Goal: Task Accomplishment & Management: Complete application form

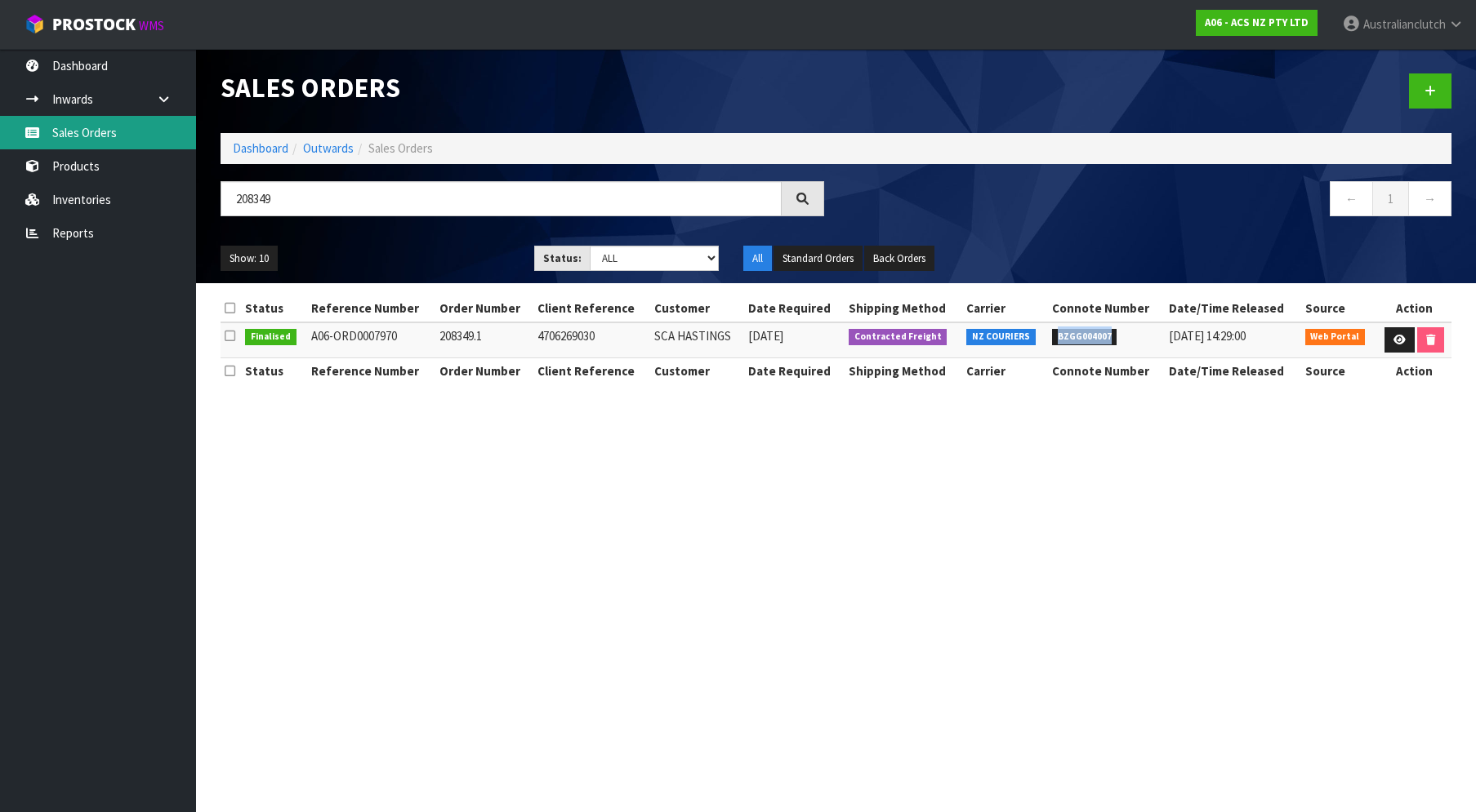
click at [89, 132] on link "Sales Orders" at bounding box center [98, 132] width 196 height 34
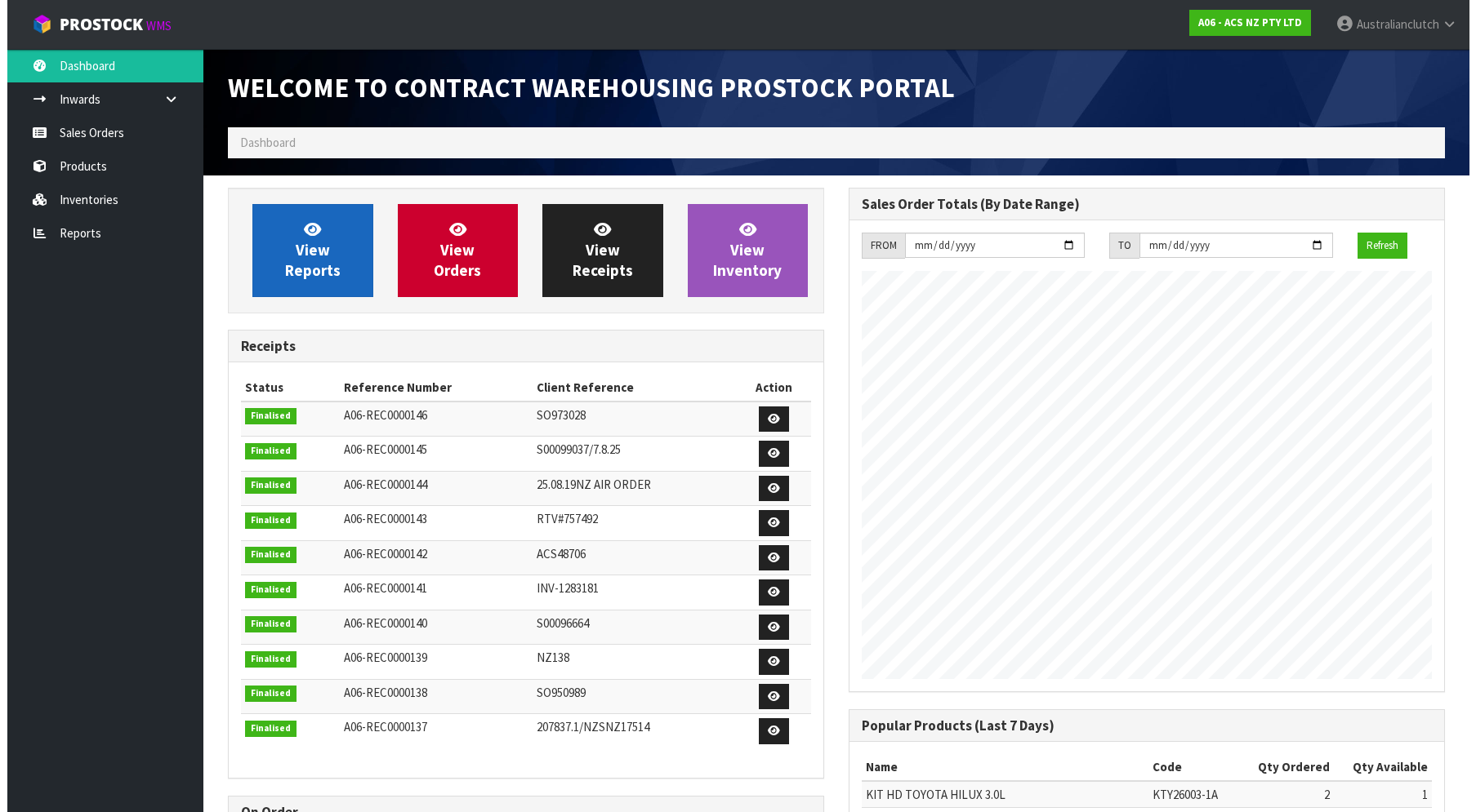
scroll to position [906, 621]
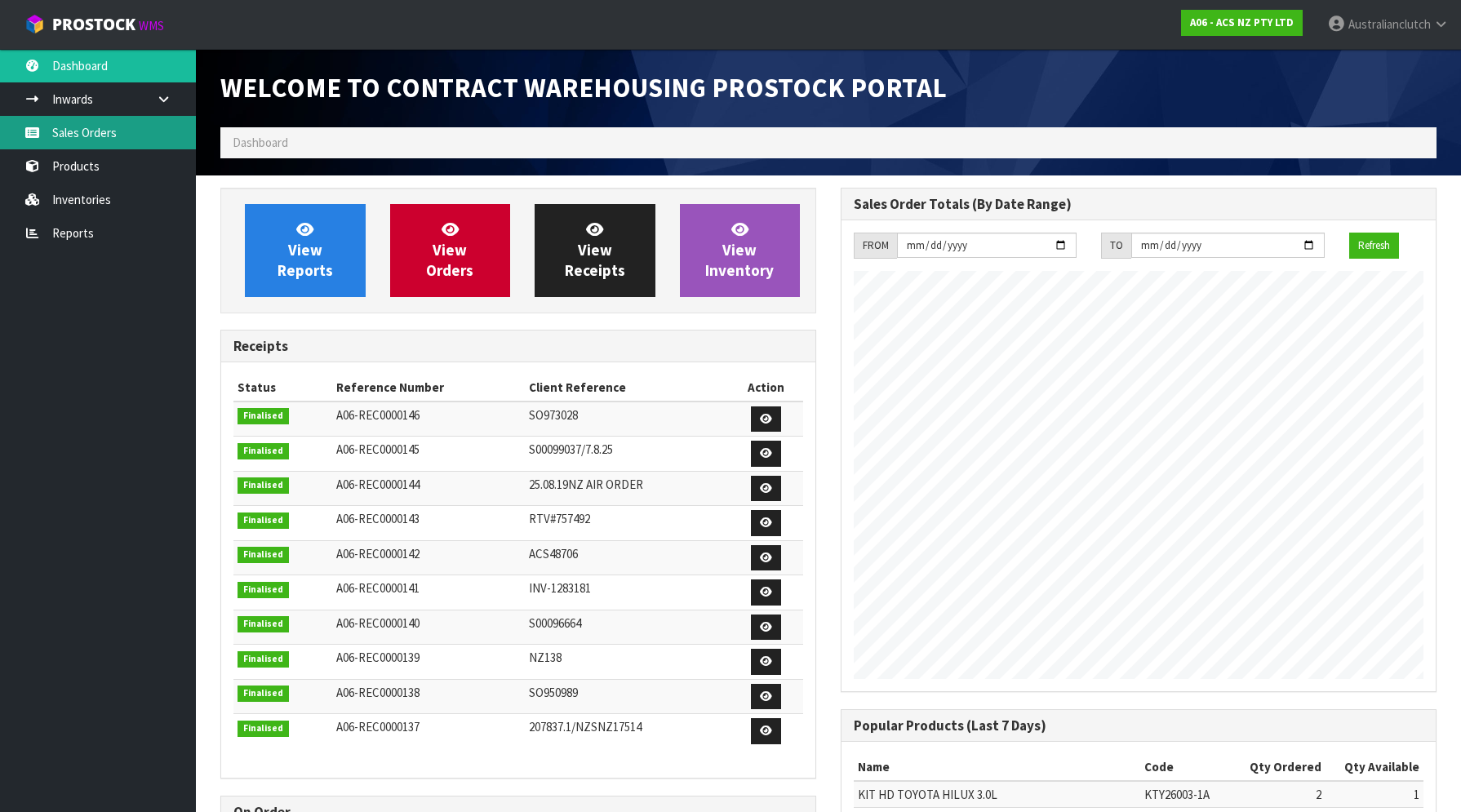
click at [119, 125] on link "Sales Orders" at bounding box center [98, 132] width 196 height 34
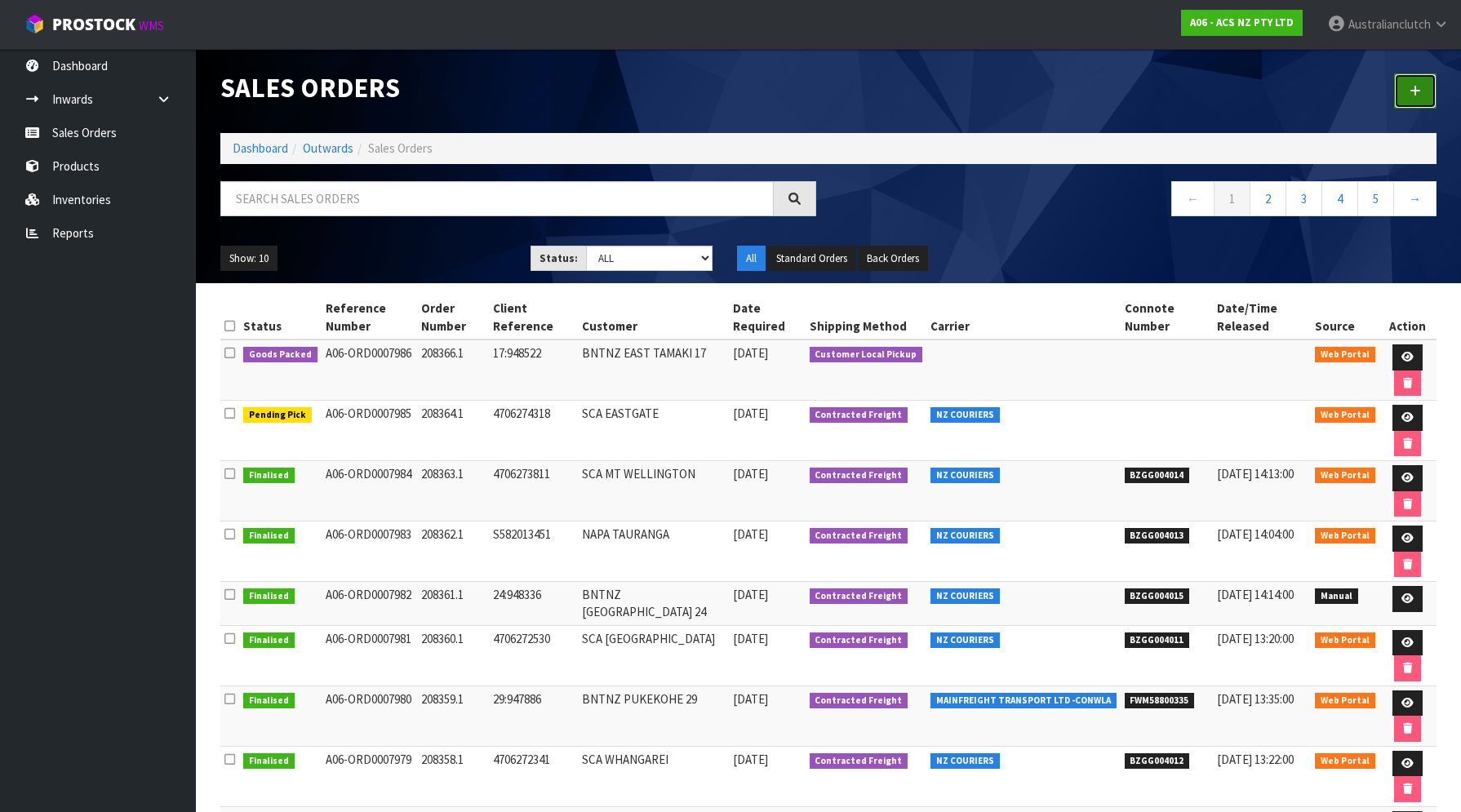
click at [1421, 104] on link at bounding box center [1415, 91] width 43 height 35
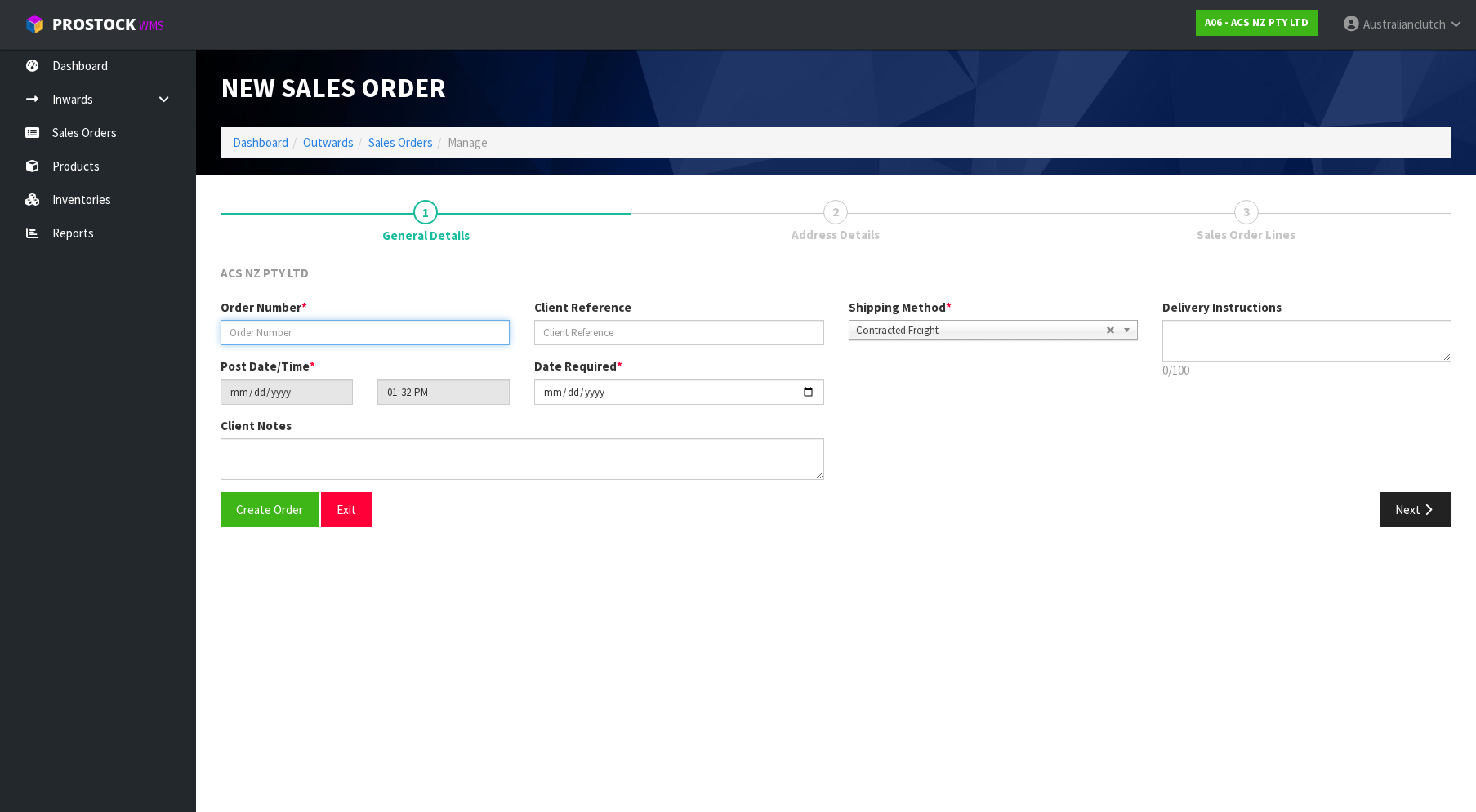
click at [459, 321] on input "text" at bounding box center [365, 333] width 289 height 25
paste input "208368.1"
type input "208368.1"
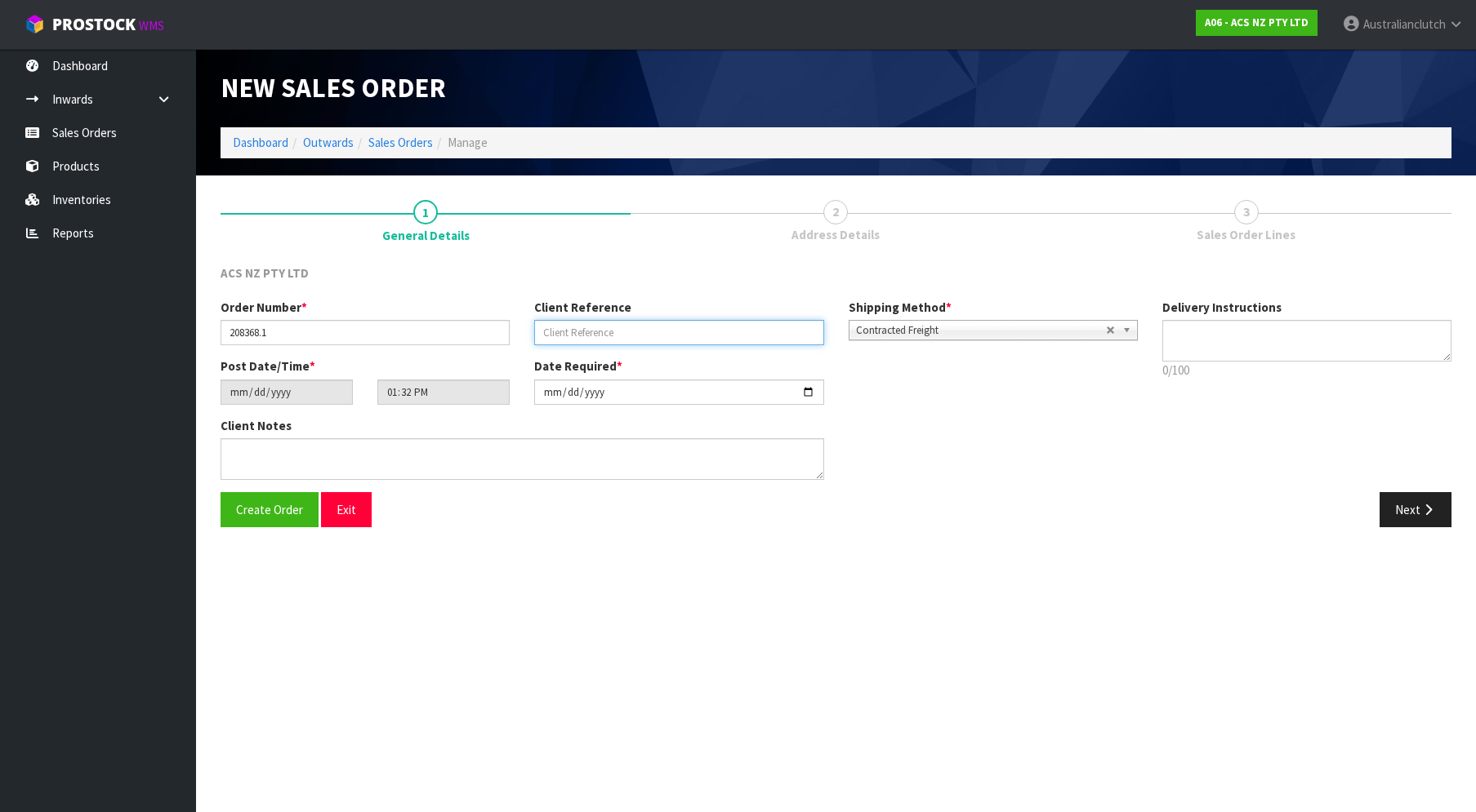
click at [592, 337] on input "text" at bounding box center [678, 333] width 289 height 25
paste input "4706273874"
type input "4706273874"
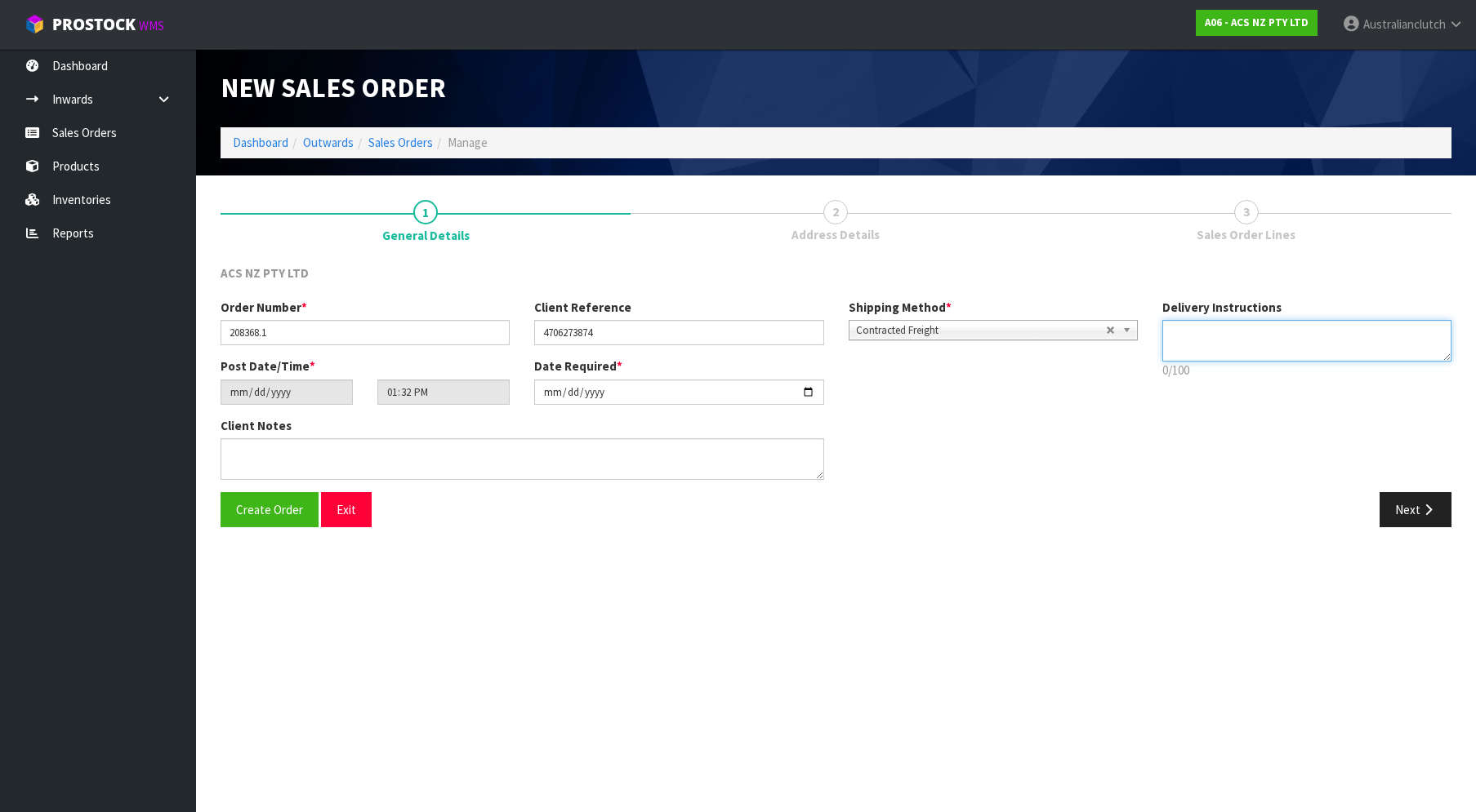
click at [1263, 323] on textarea at bounding box center [1306, 341] width 289 height 42
type textarea "PLEASE SEND VIA NZC"
click at [1412, 517] on button "Next" at bounding box center [1414, 509] width 72 height 35
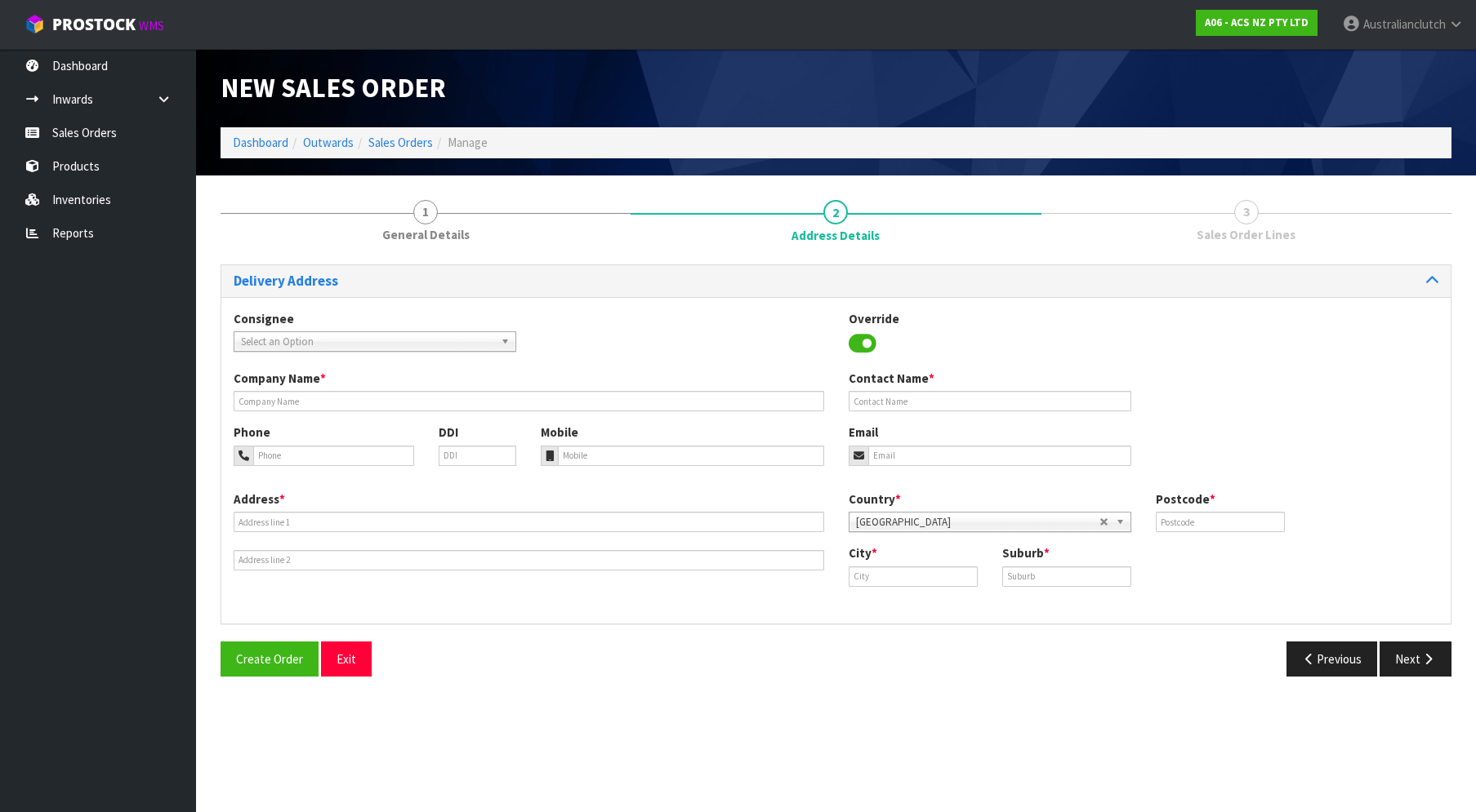
click at [312, 341] on span "Select an Option" at bounding box center [367, 342] width 253 height 20
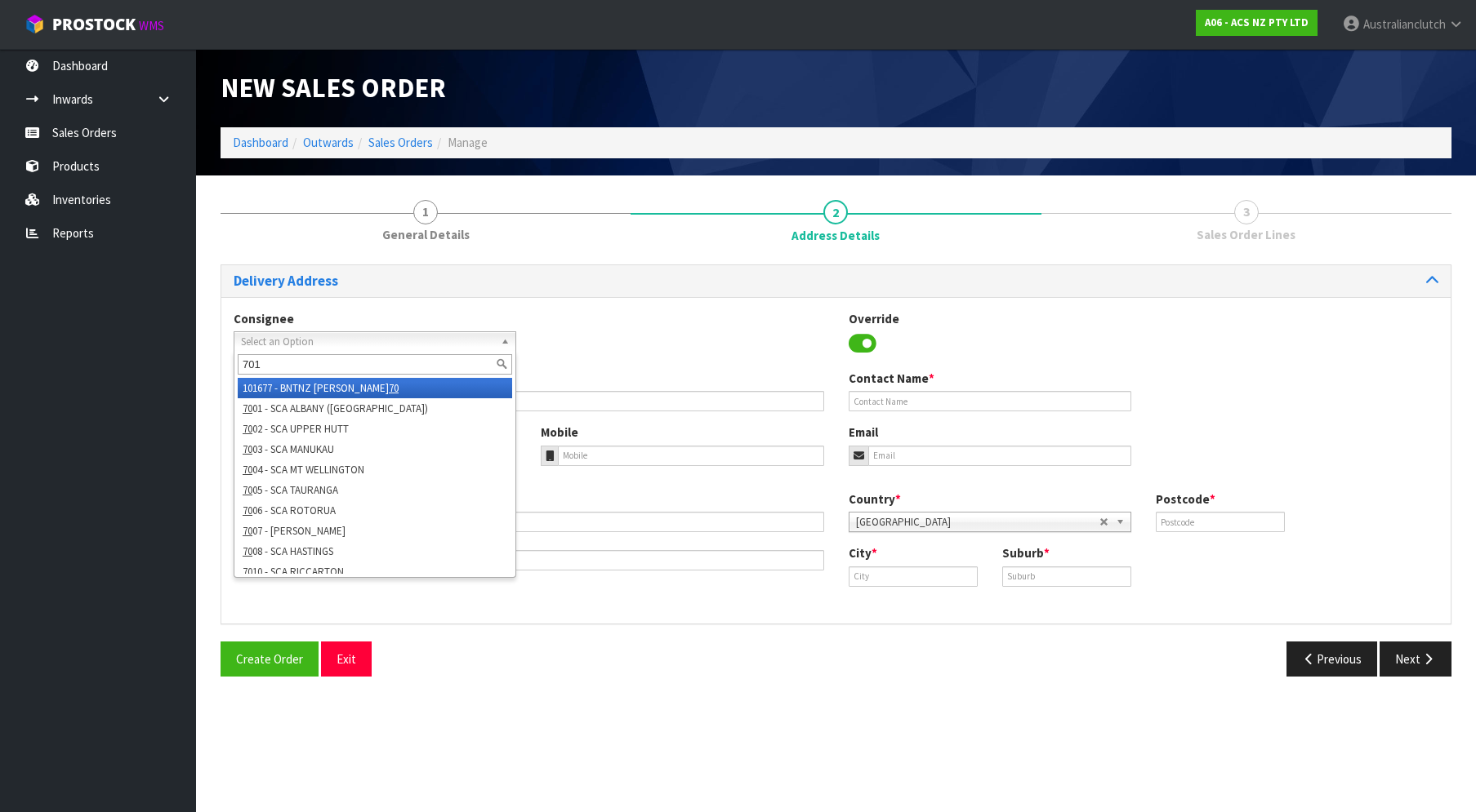
type input "7011"
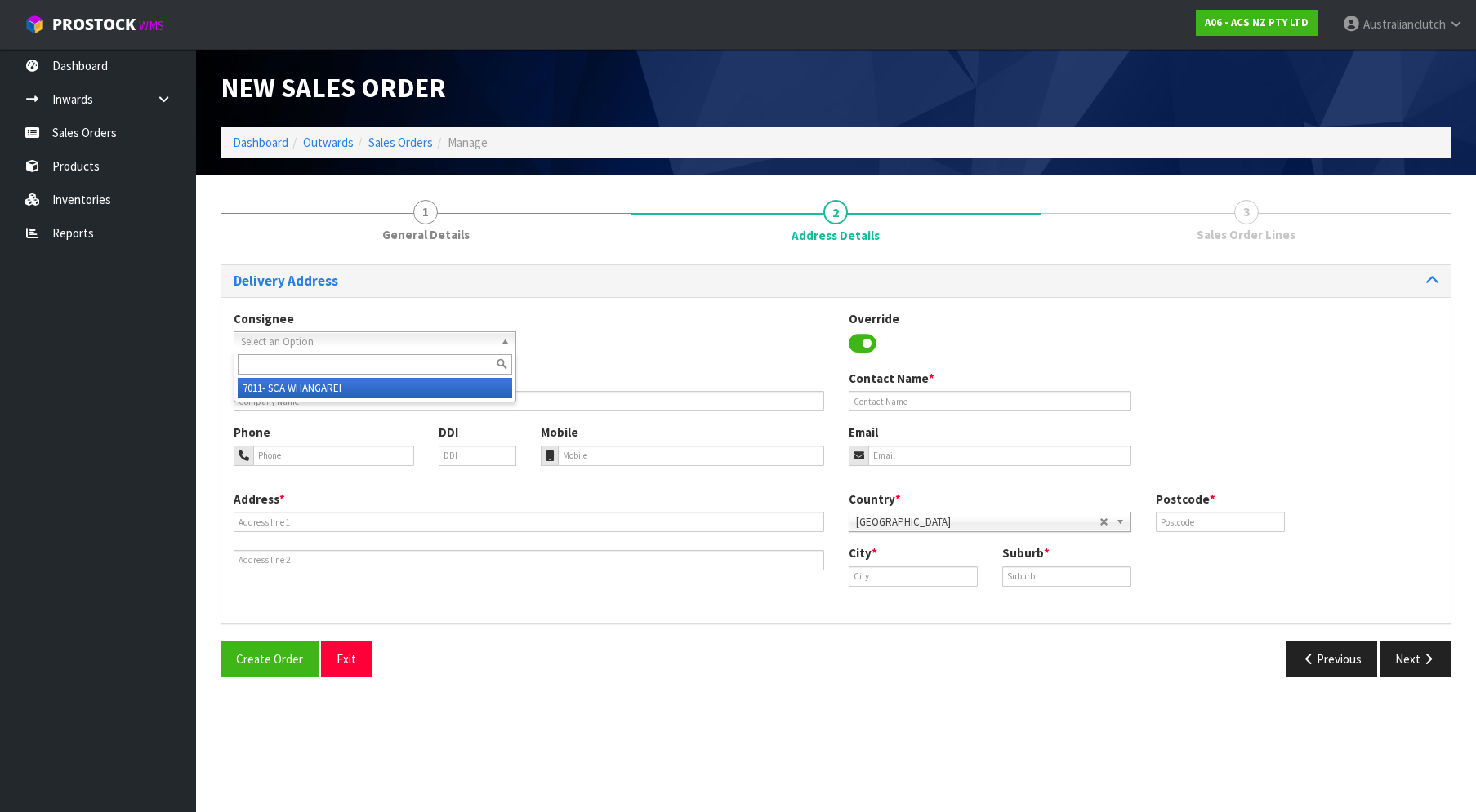
type input "SCA WHANGAREI"
type input "09 4596440"
type input "[EMAIL_ADDRESS][DOMAIN_NAME]"
type input "[STREET_ADDRESS]"
type input "0110"
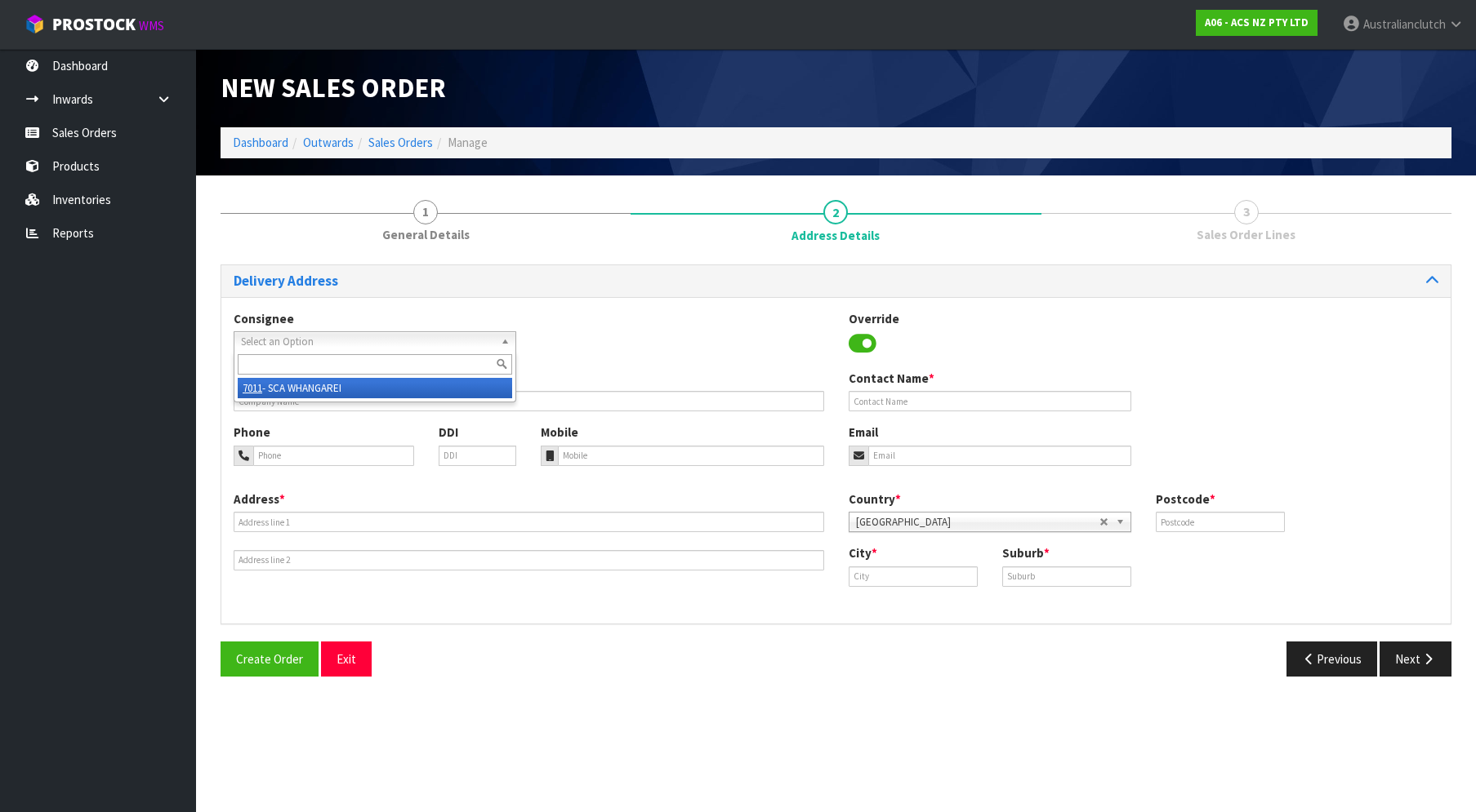
type input "Whangarei"
type input "WHANGAREI"
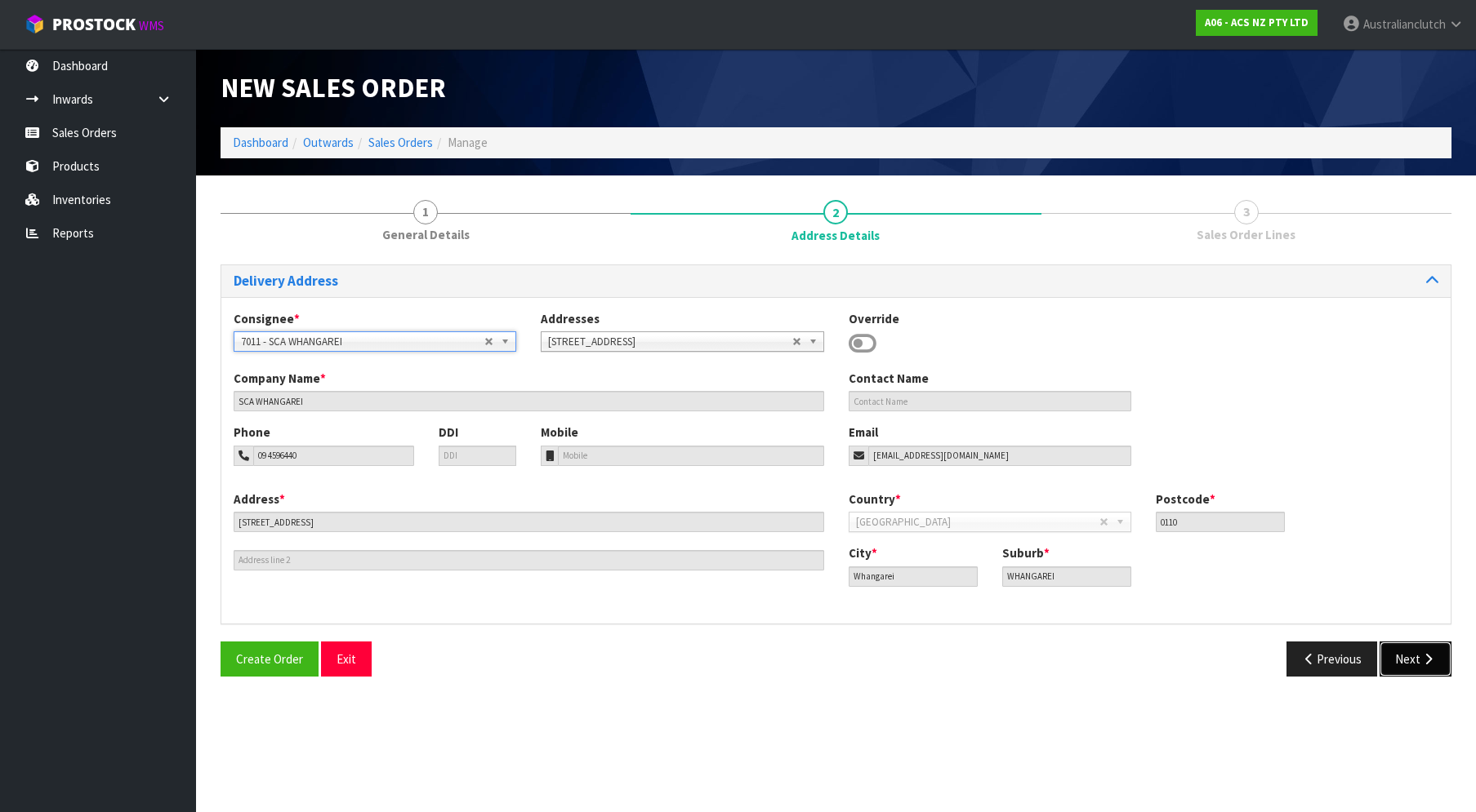
click at [1425, 660] on icon "button" at bounding box center [1427, 659] width 15 height 12
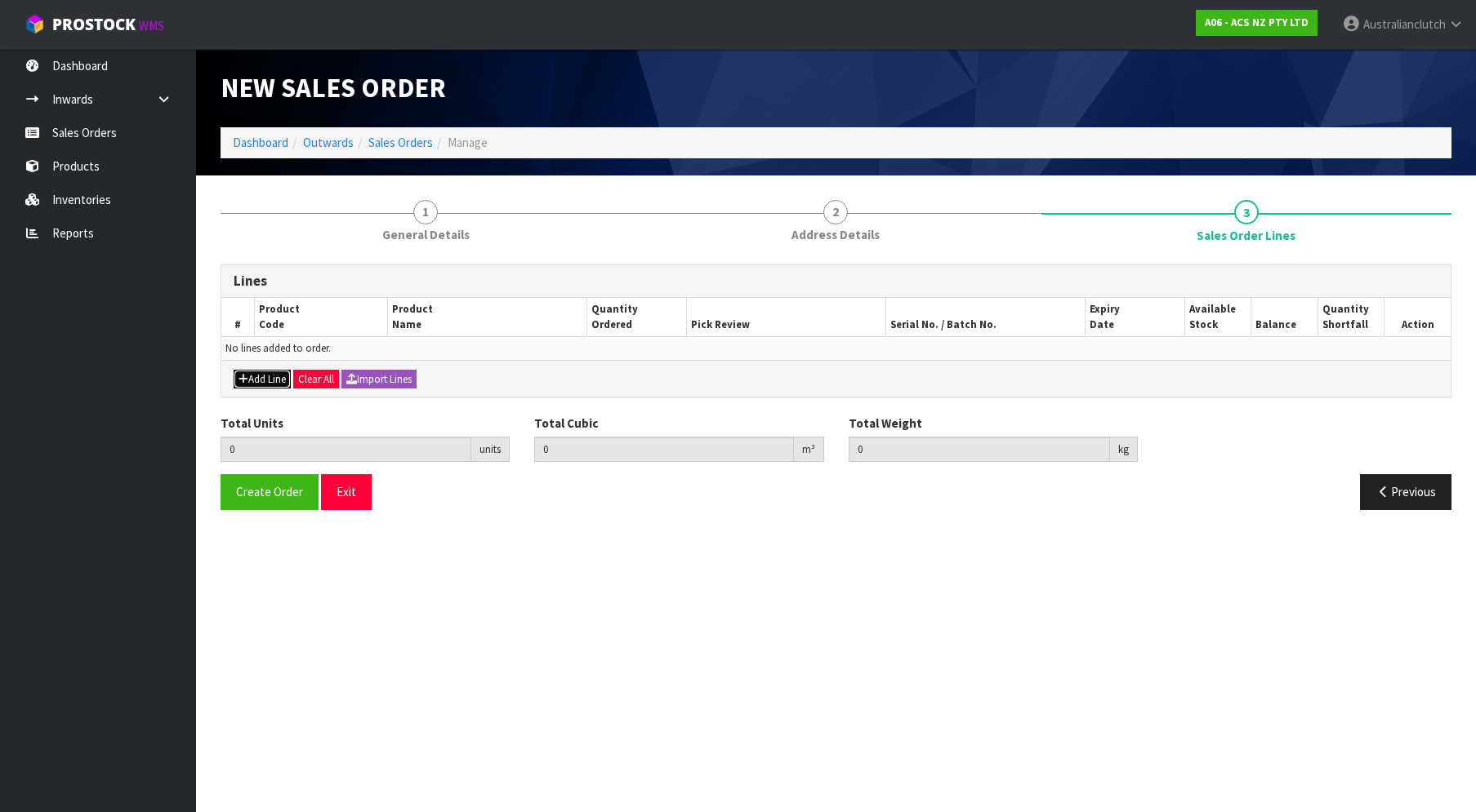
click at [268, 377] on button "Add Line" at bounding box center [261, 380] width 57 height 20
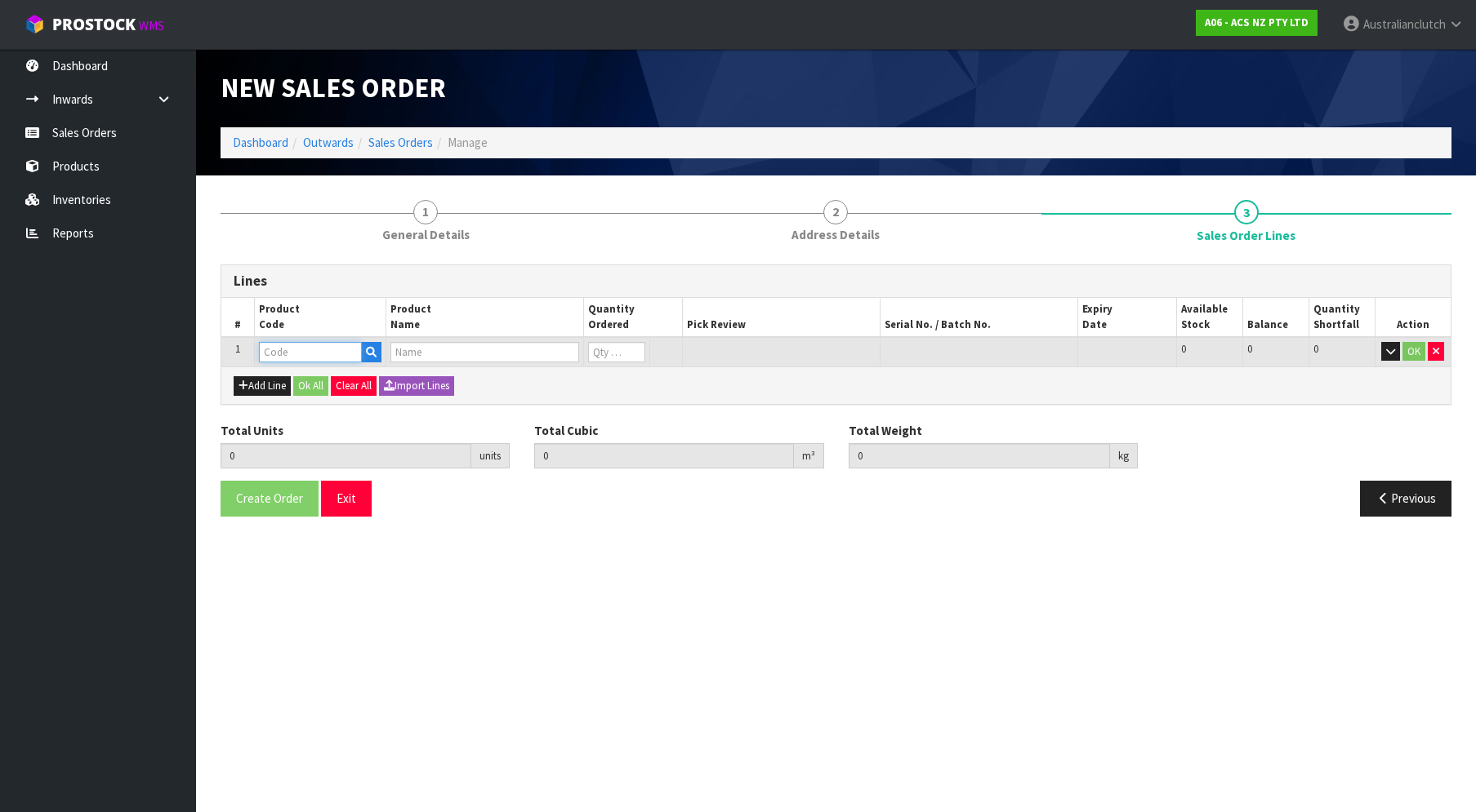
click at [296, 344] on input "text" at bounding box center [310, 352] width 103 height 20
paste input "SCTY029"
type input "SCTY029"
type input "0.000000"
type input "0.000"
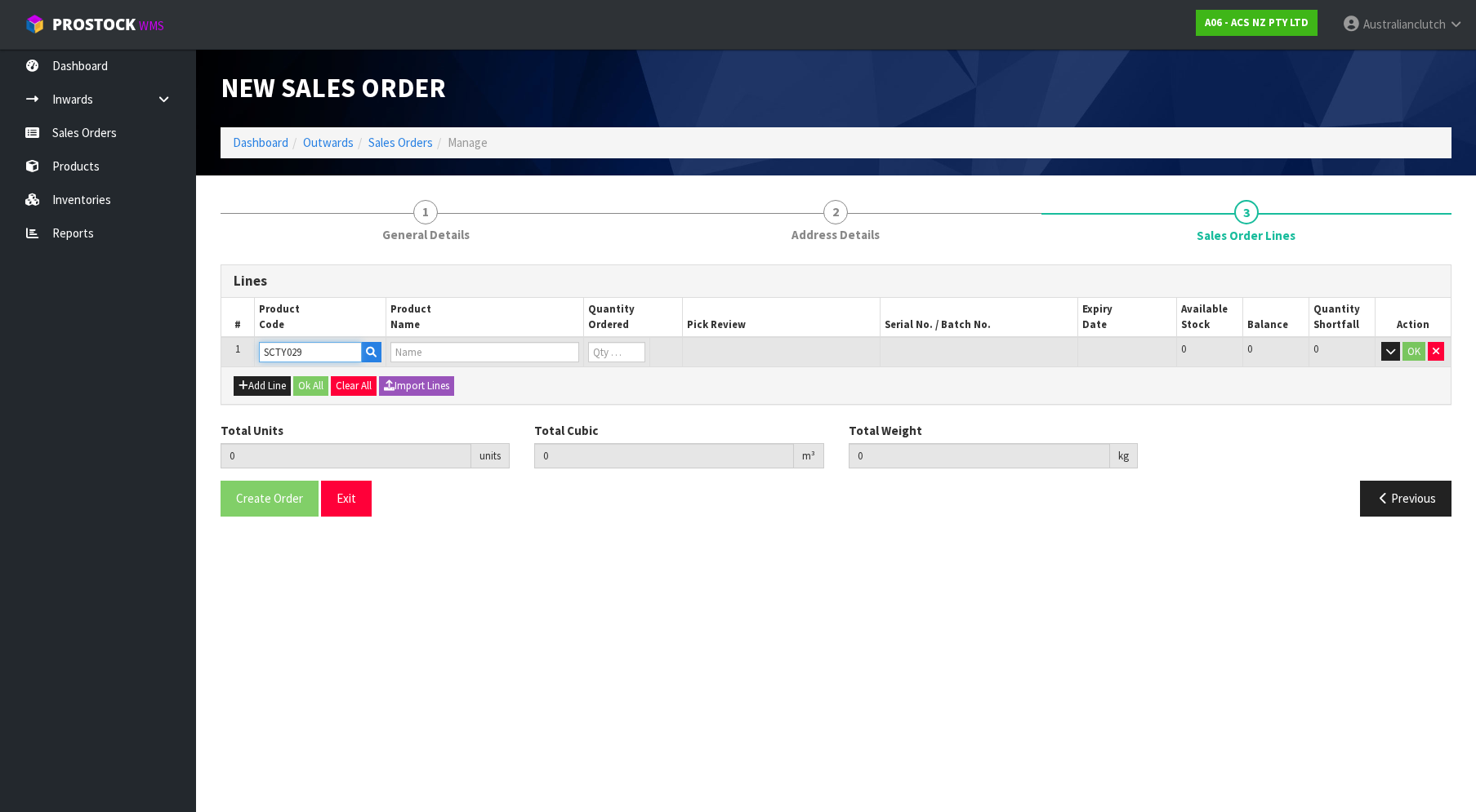
type input "CLUTCH S/CYL TOYOTA 23.81MM (15/16")"
type input "0"
type input "1"
type input "0.000787"
type input "0.4"
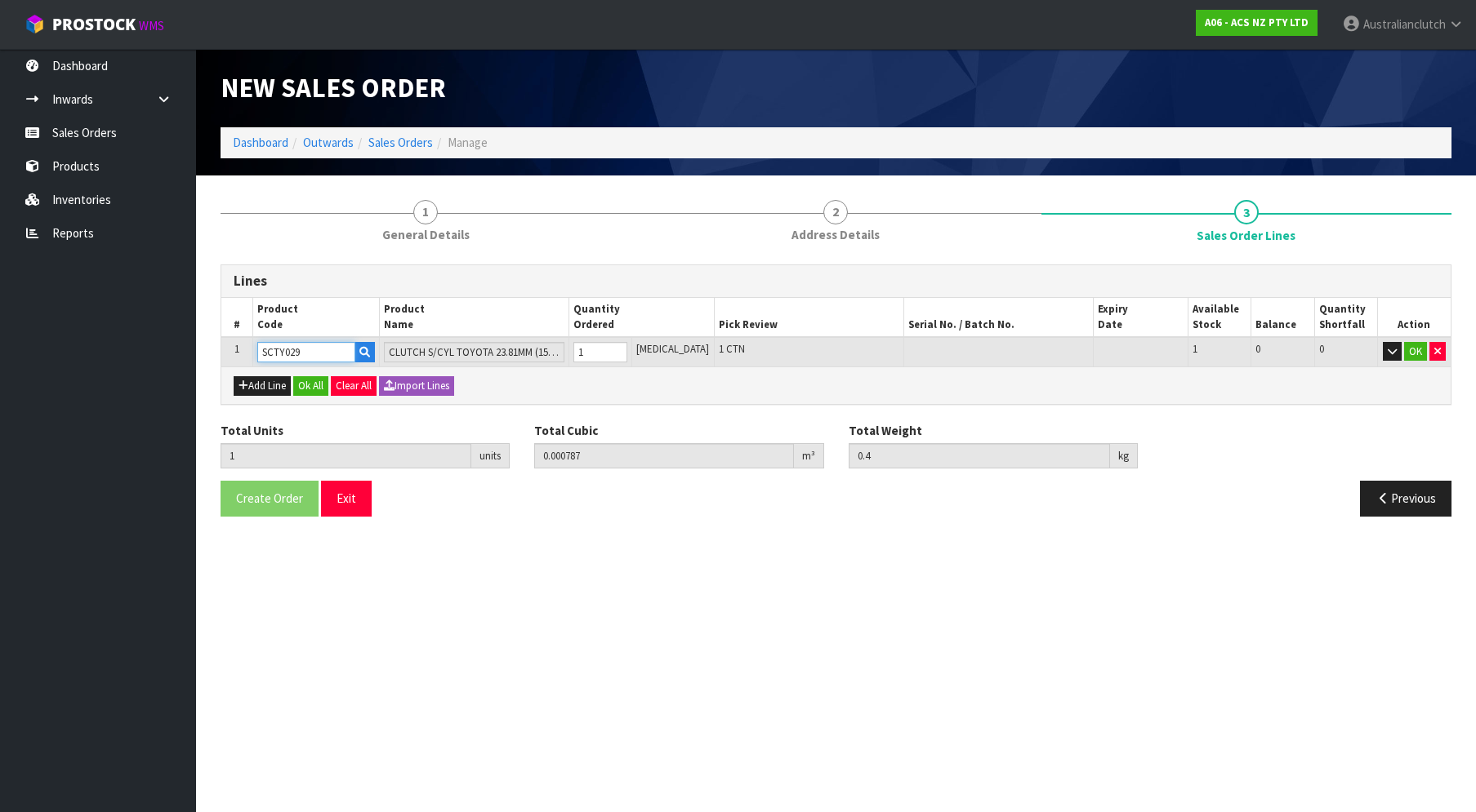
type input "1"
click at [627, 346] on input "1" at bounding box center [599, 352] width 54 height 20
type input "SCTY029"
click at [1417, 342] on button "OK" at bounding box center [1414, 352] width 23 height 20
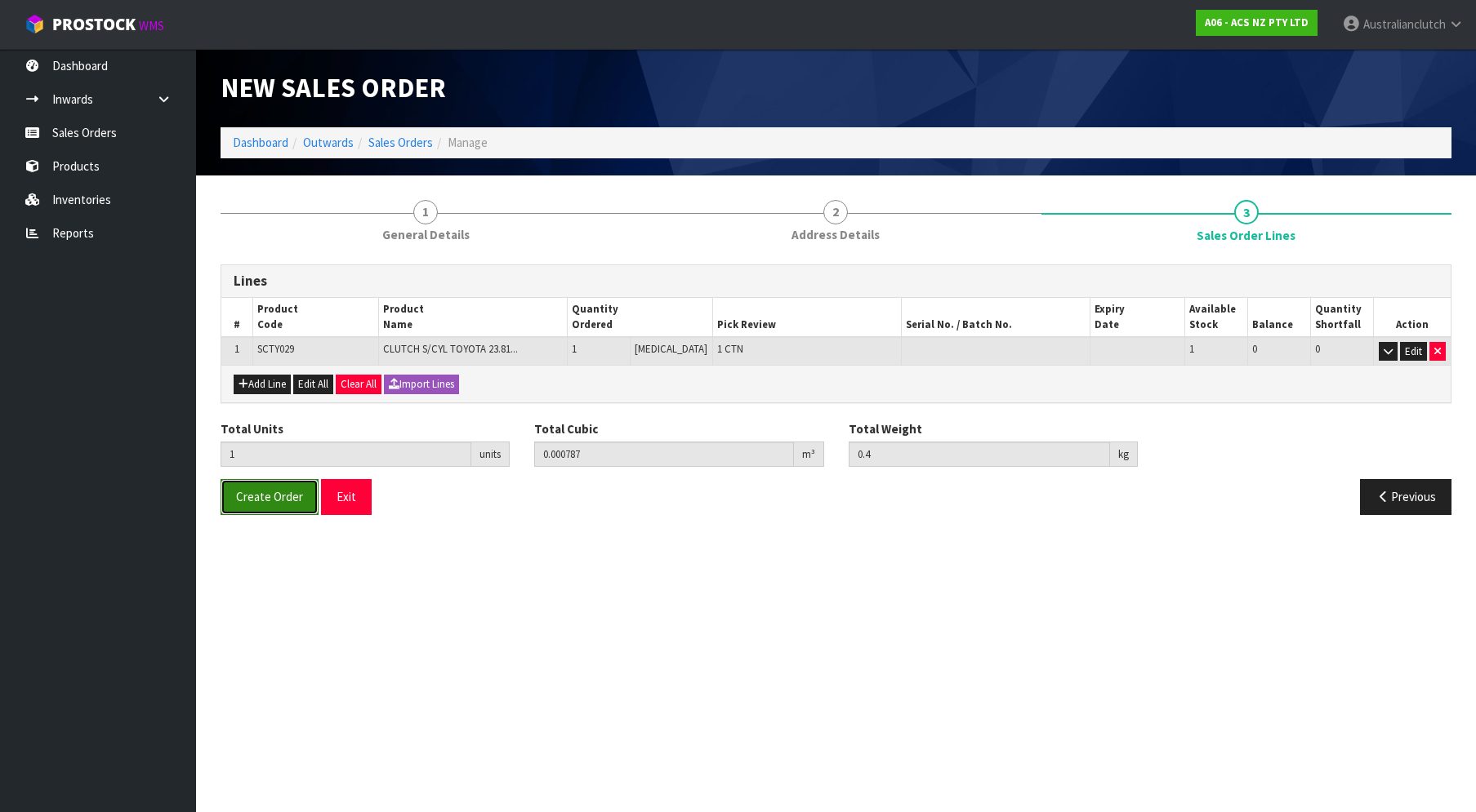
click at [298, 502] on span "Create Order" at bounding box center [270, 496] width 67 height 15
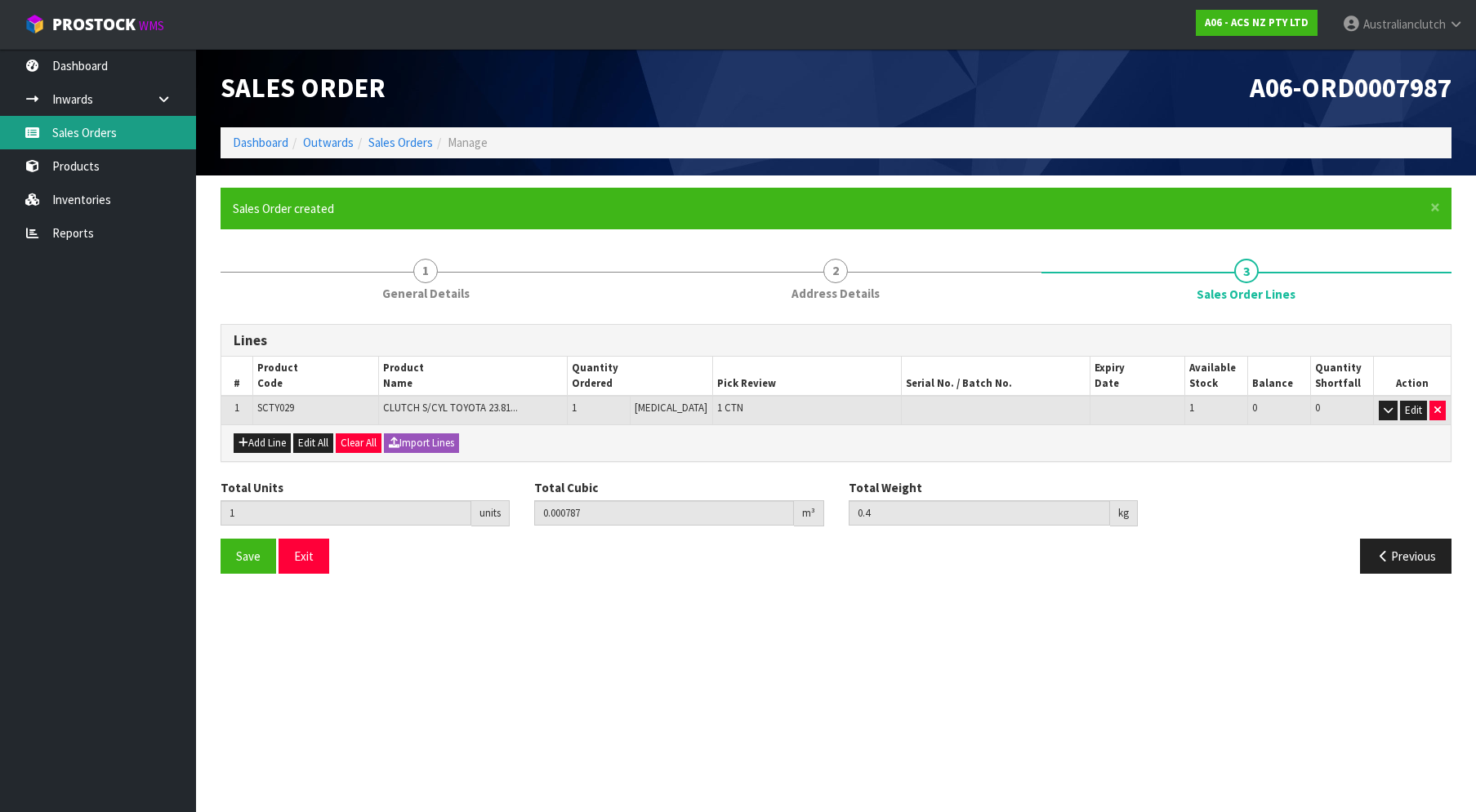
click at [105, 123] on link "Sales Orders" at bounding box center [98, 132] width 196 height 34
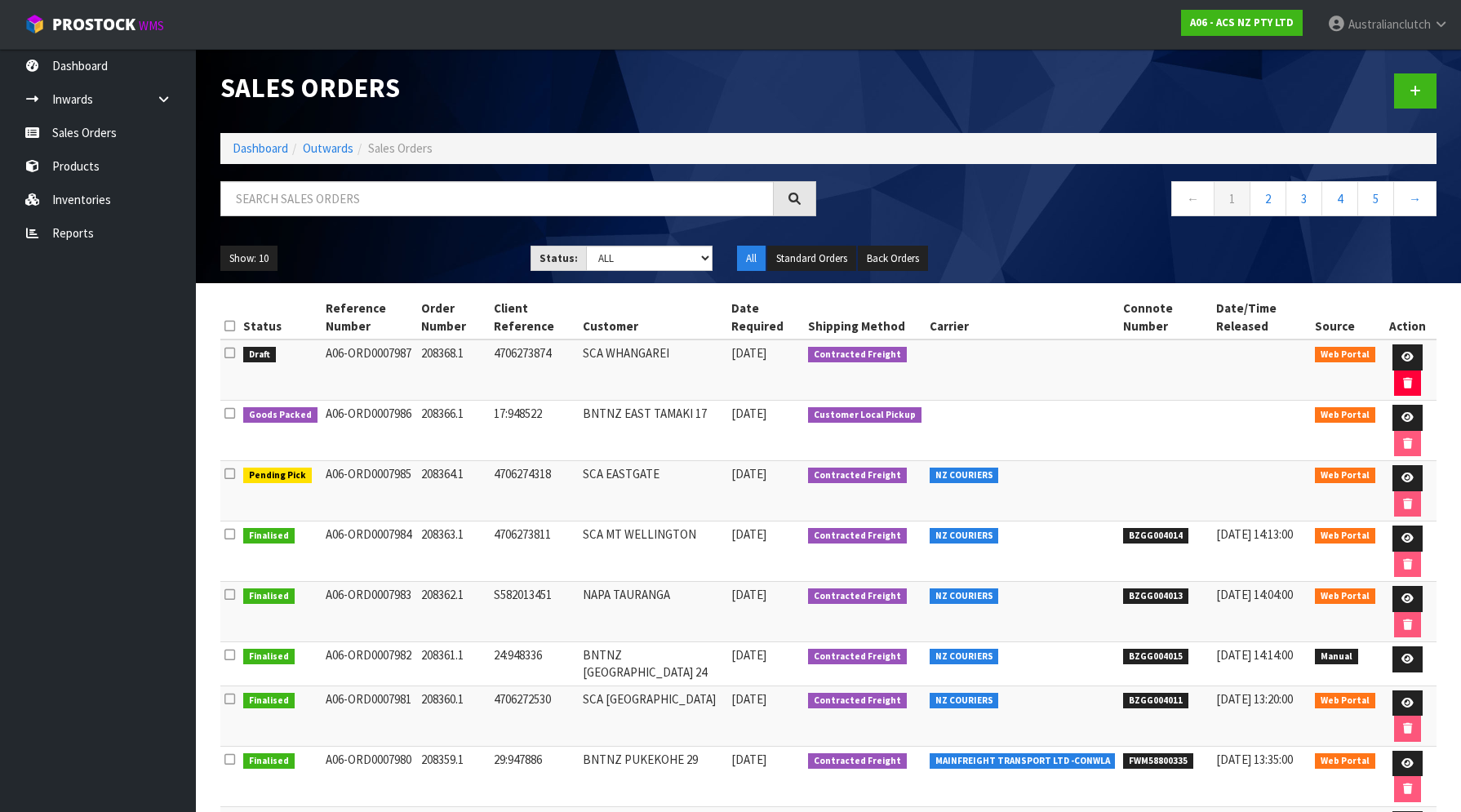
click at [1445, 87] on div at bounding box center [1139, 91] width 621 height 84
click at [1434, 87] on link at bounding box center [1415, 91] width 43 height 35
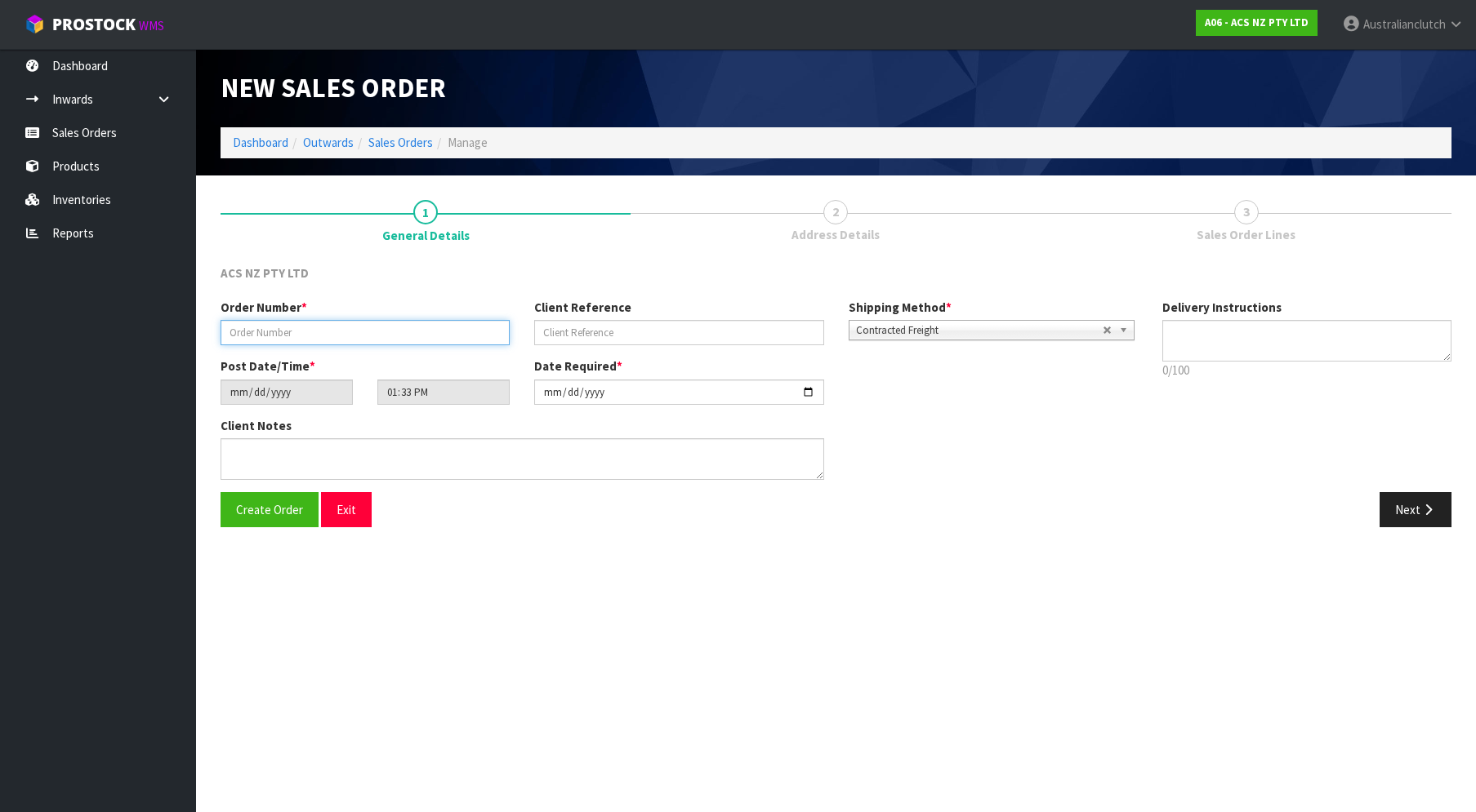
click at [379, 345] on input "text" at bounding box center [365, 333] width 289 height 25
paste input "208367.1"
type input "208367.1"
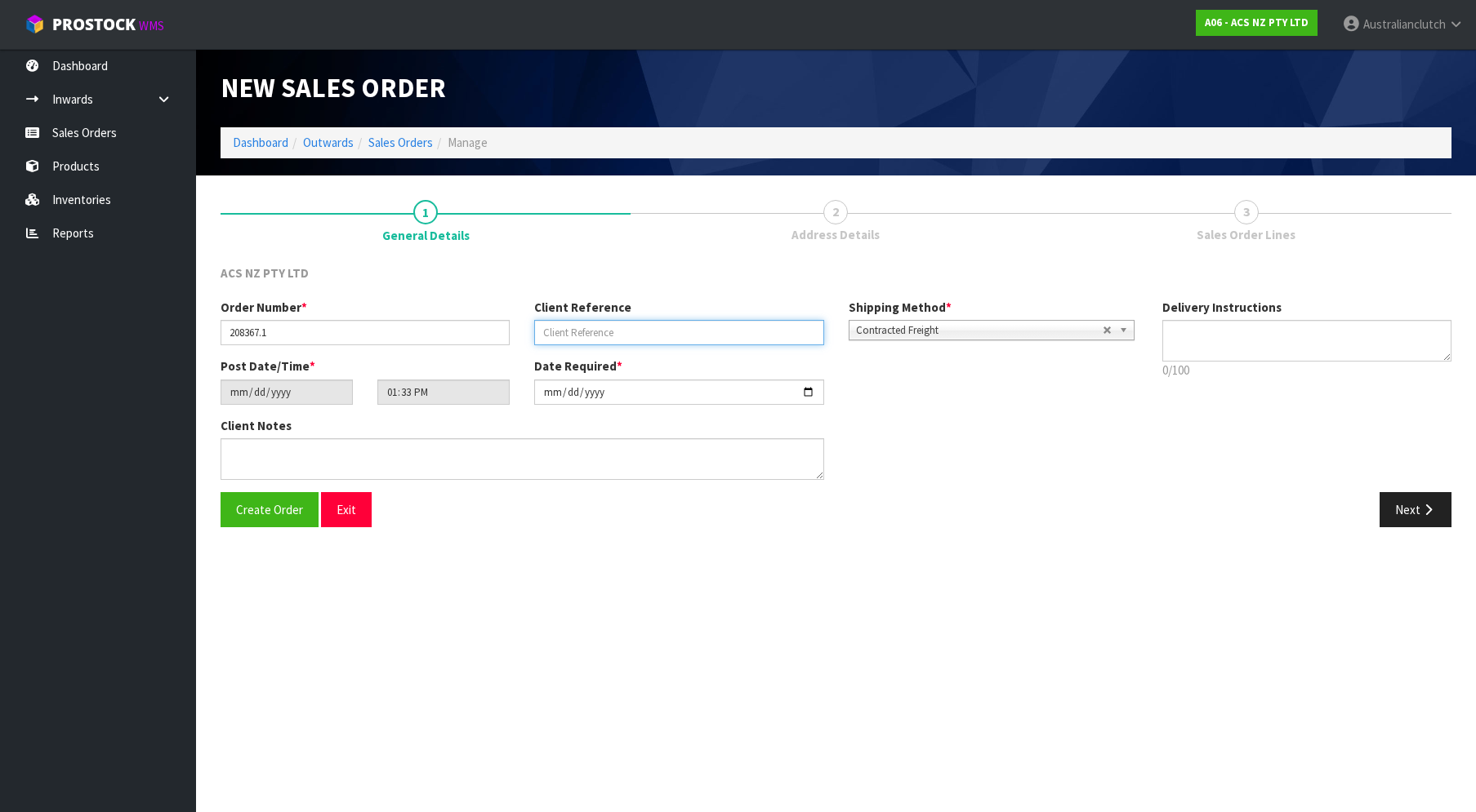
click at [641, 328] on input "text" at bounding box center [678, 333] width 289 height 25
paste input "76:948565"
type input "76:948565"
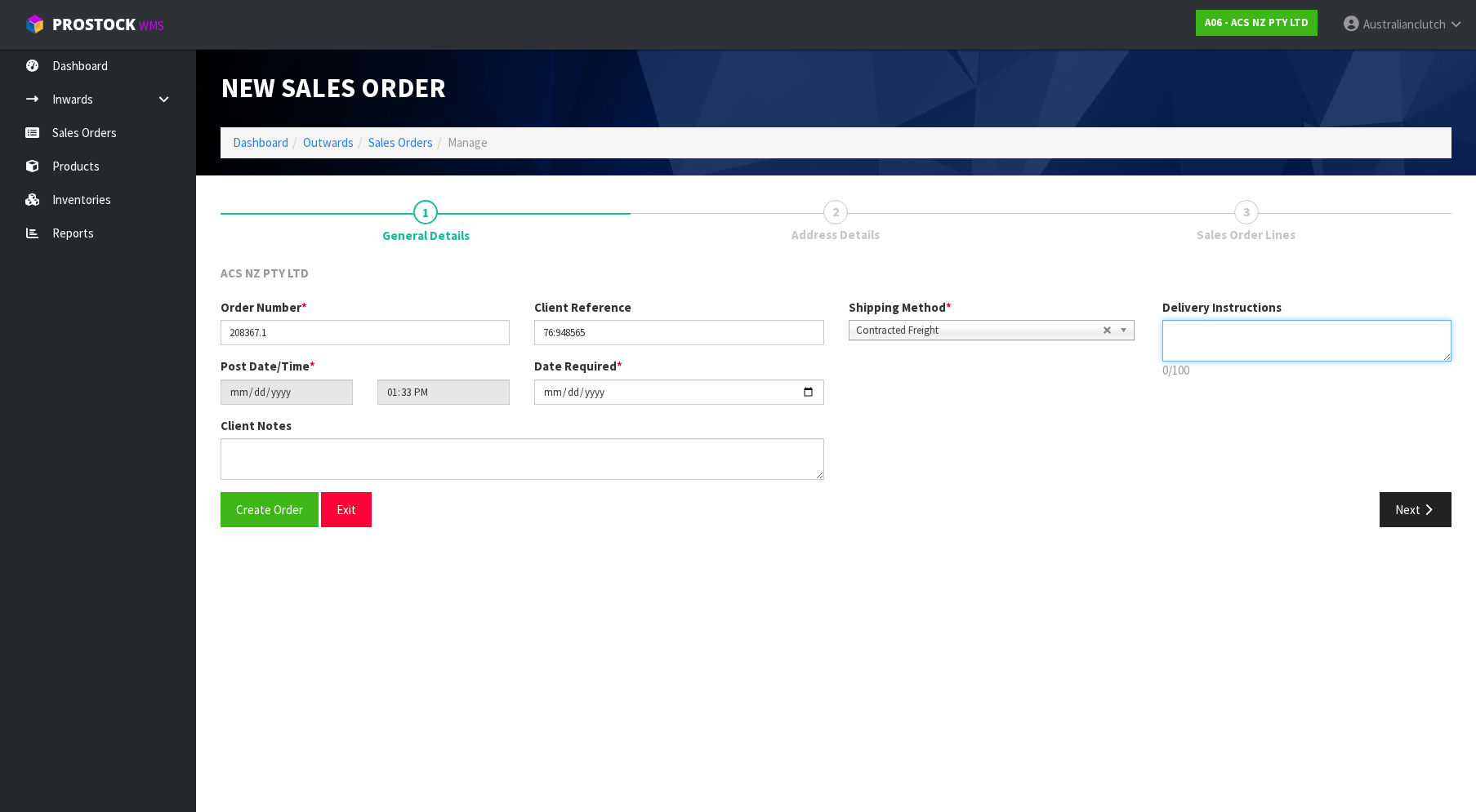
click at [1428, 347] on textarea at bounding box center [1306, 341] width 289 height 42
type textarea "PLEASE SEND VIA NZC"
click at [1397, 513] on button "Next" at bounding box center [1414, 509] width 72 height 35
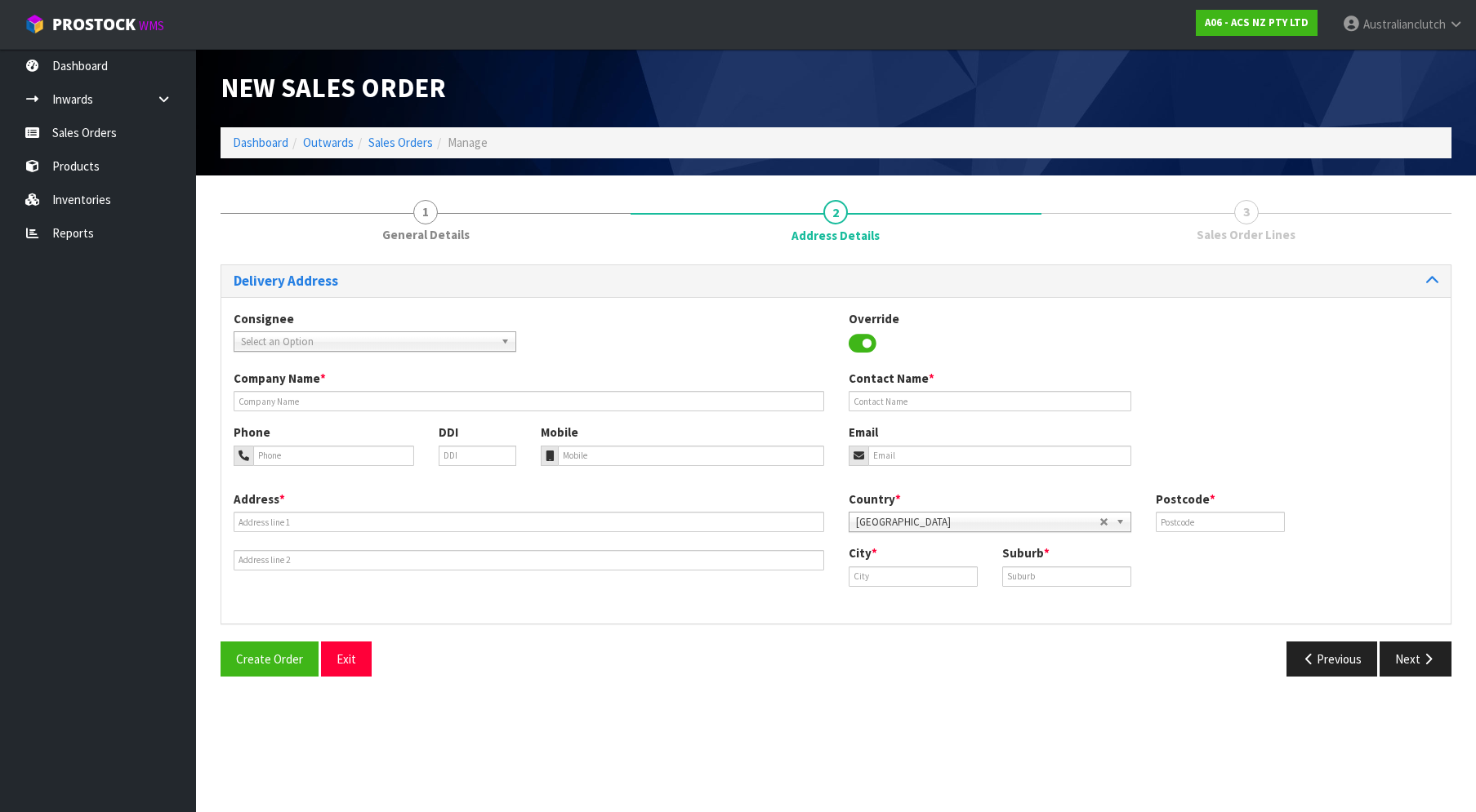
click at [237, 351] on link "Select an Option" at bounding box center [374, 341] width 282 height 20
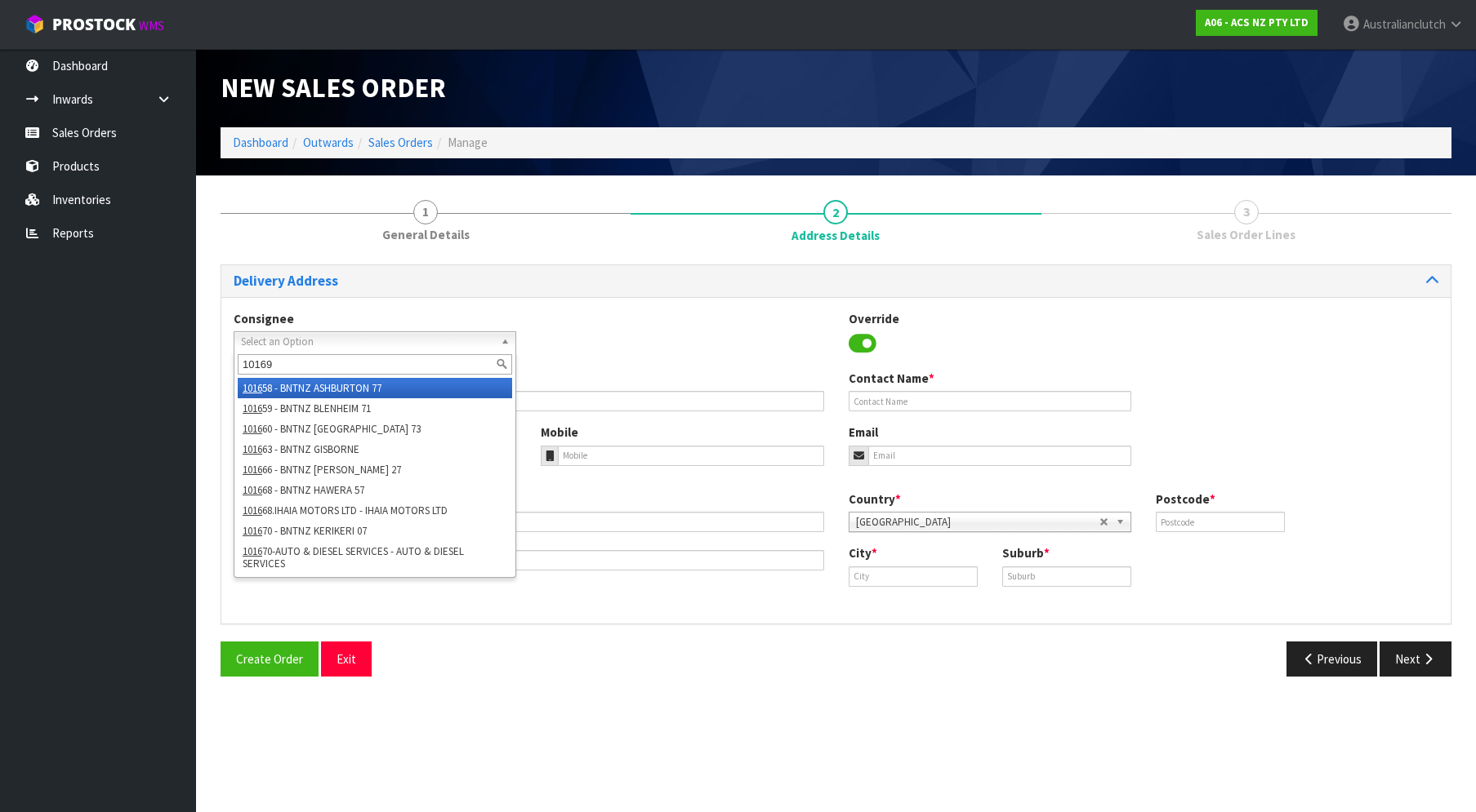
type input "101694"
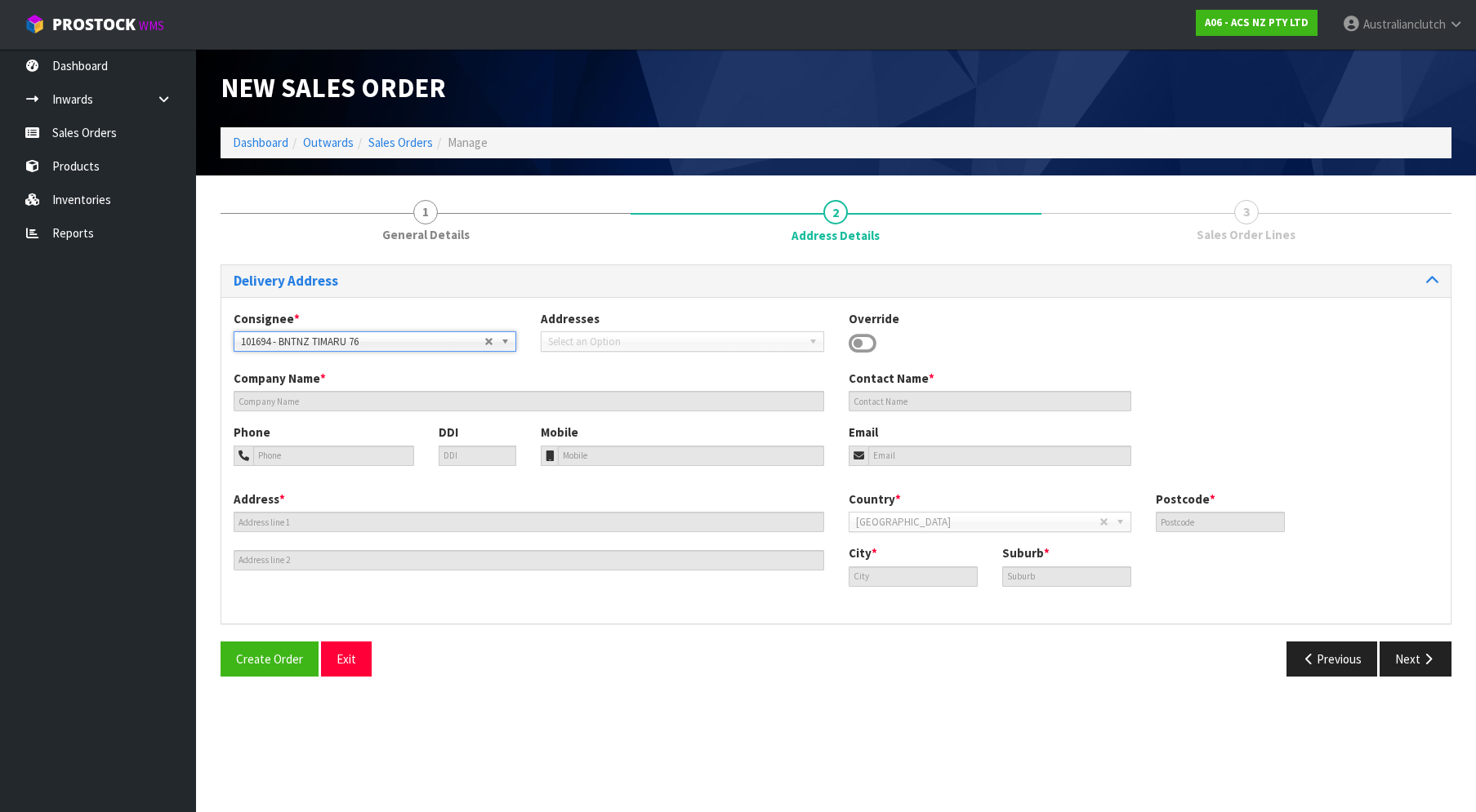
type input "BNTNZ TIMARU 76"
type input "[STREET_ADDRESS][PERSON_NAME]"
type input "7910"
type input "TIMARU"
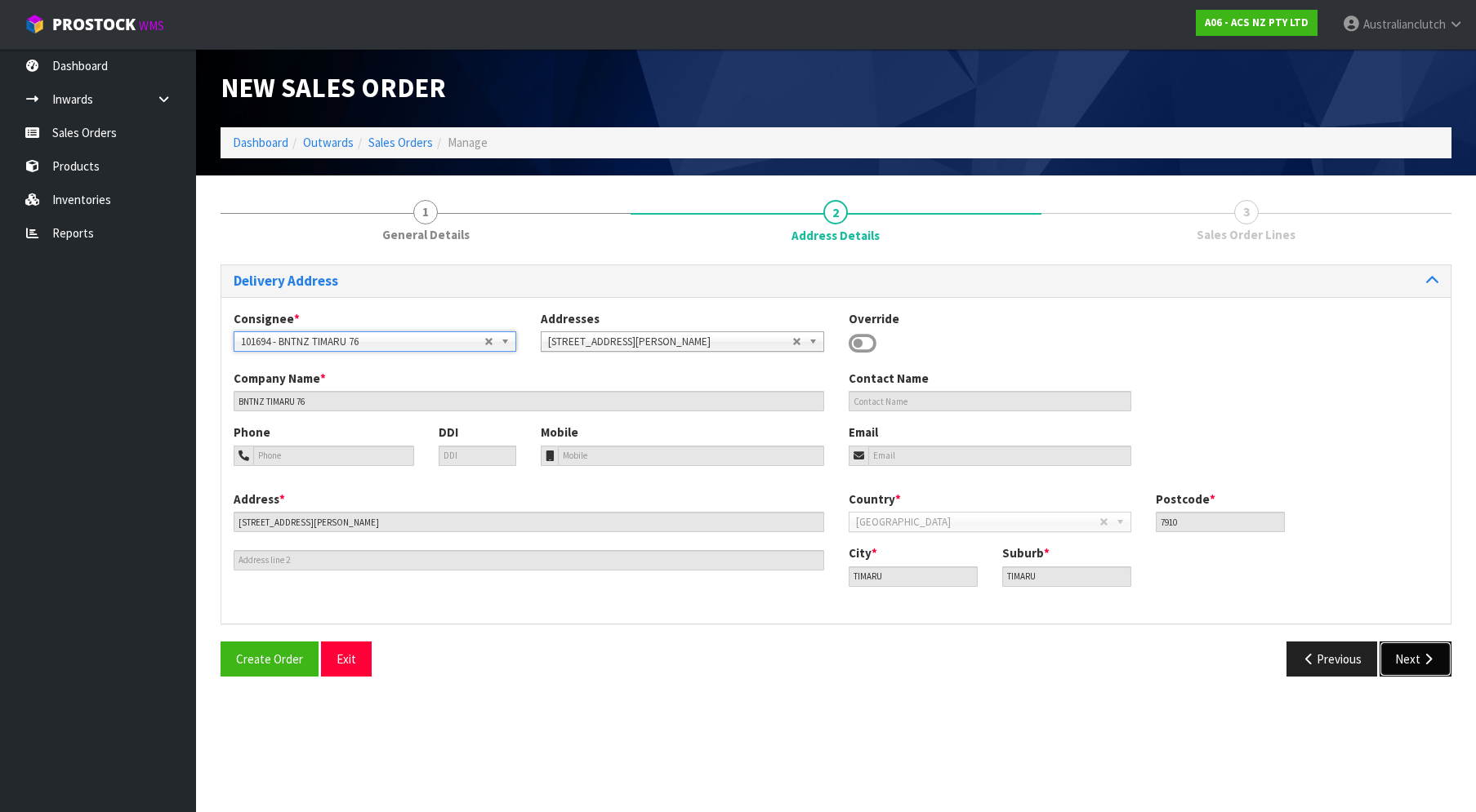
click at [1408, 643] on button "Next" at bounding box center [1414, 659] width 72 height 35
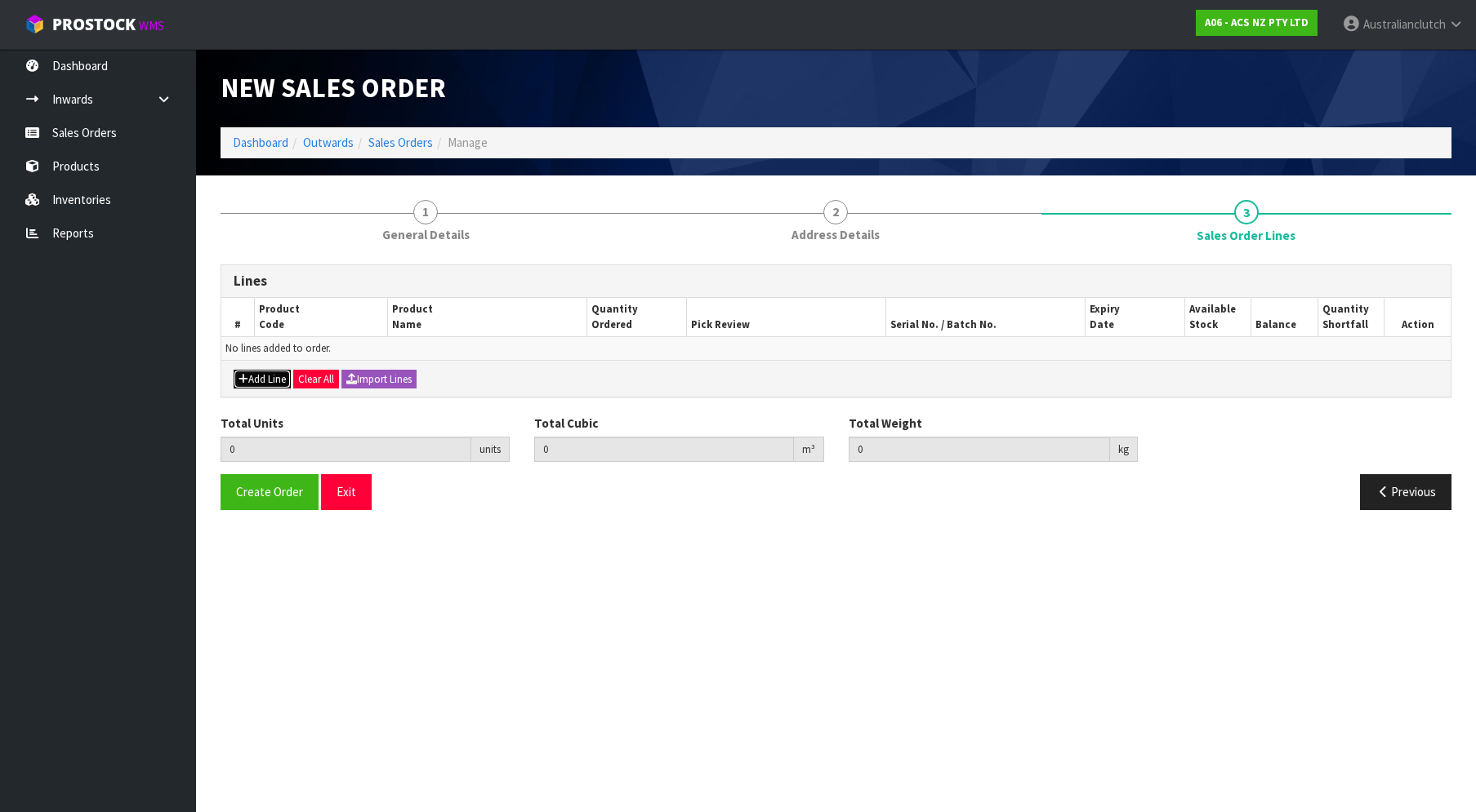
click at [240, 376] on icon "button" at bounding box center [243, 379] width 10 height 11
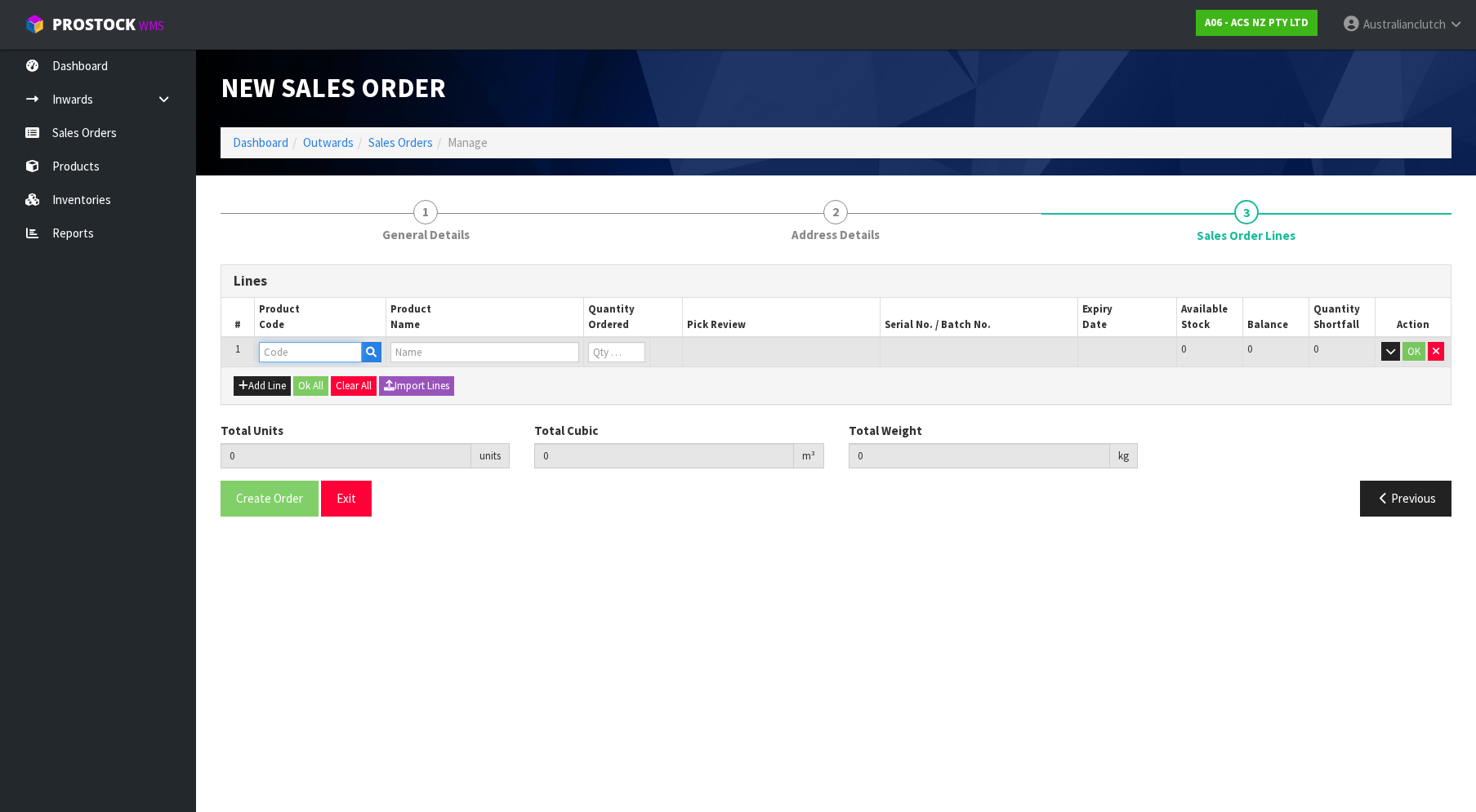
click at [293, 342] on input "text" at bounding box center [310, 352] width 103 height 20
paste input "SCSU001"
type input "SCSU001"
type input "0.000000"
type input "0.000"
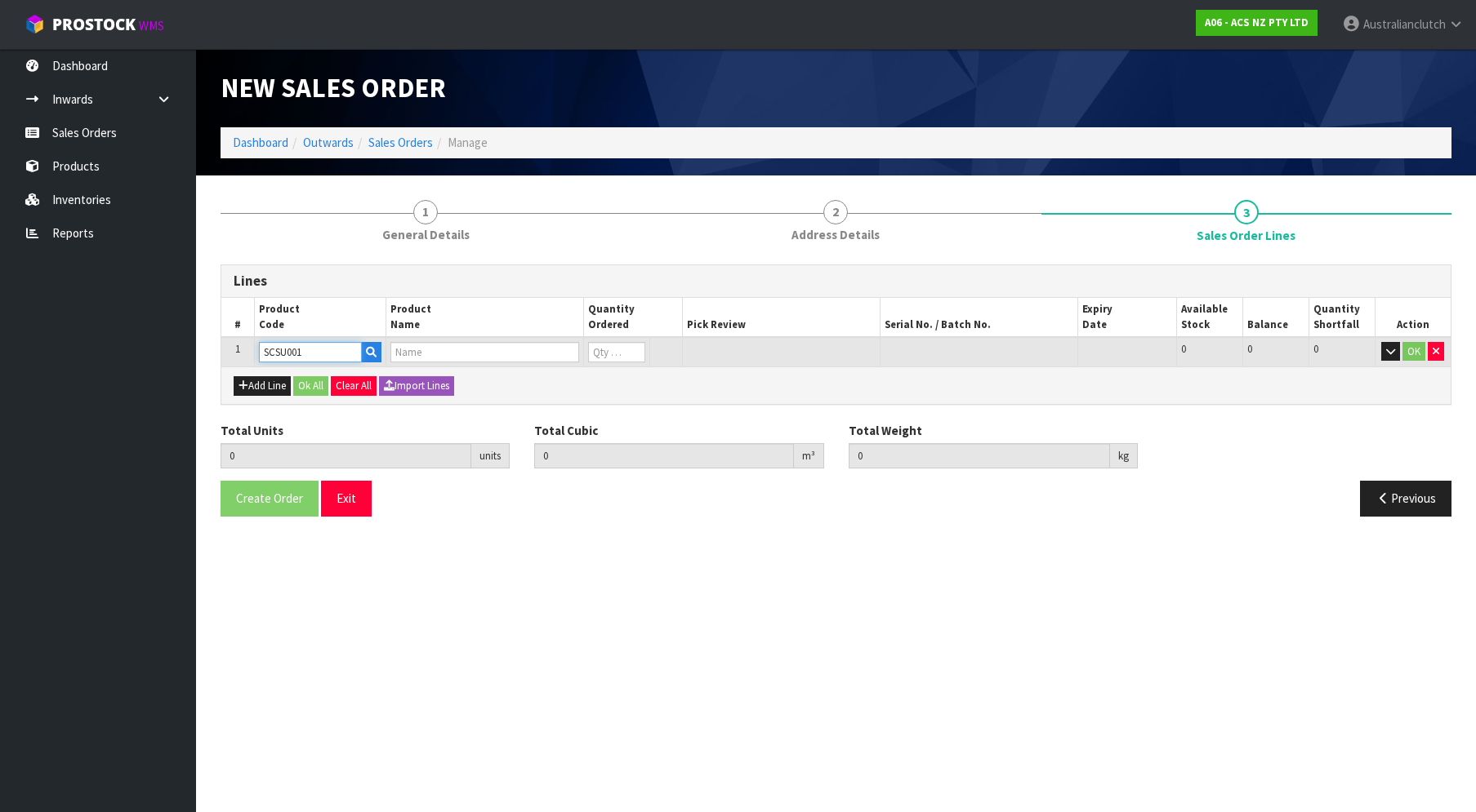
type input "CLUTCH S/CYL SUBARU 19.05MM (3/4")"
type input "0"
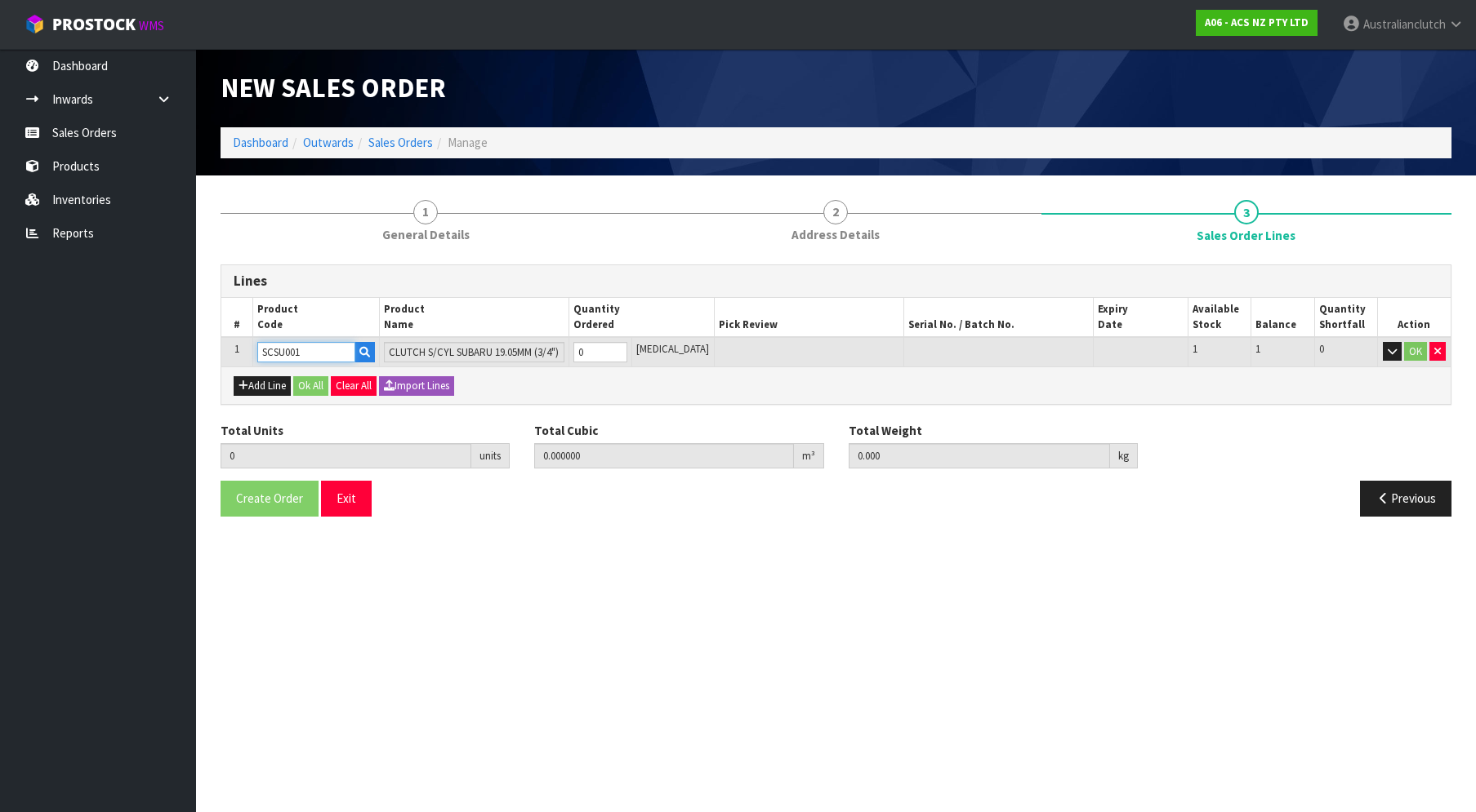
type input "SCSU001"
click at [626, 347] on input "0" at bounding box center [599, 352] width 54 height 20
type input "1"
type input "0.000787"
type input "0.45"
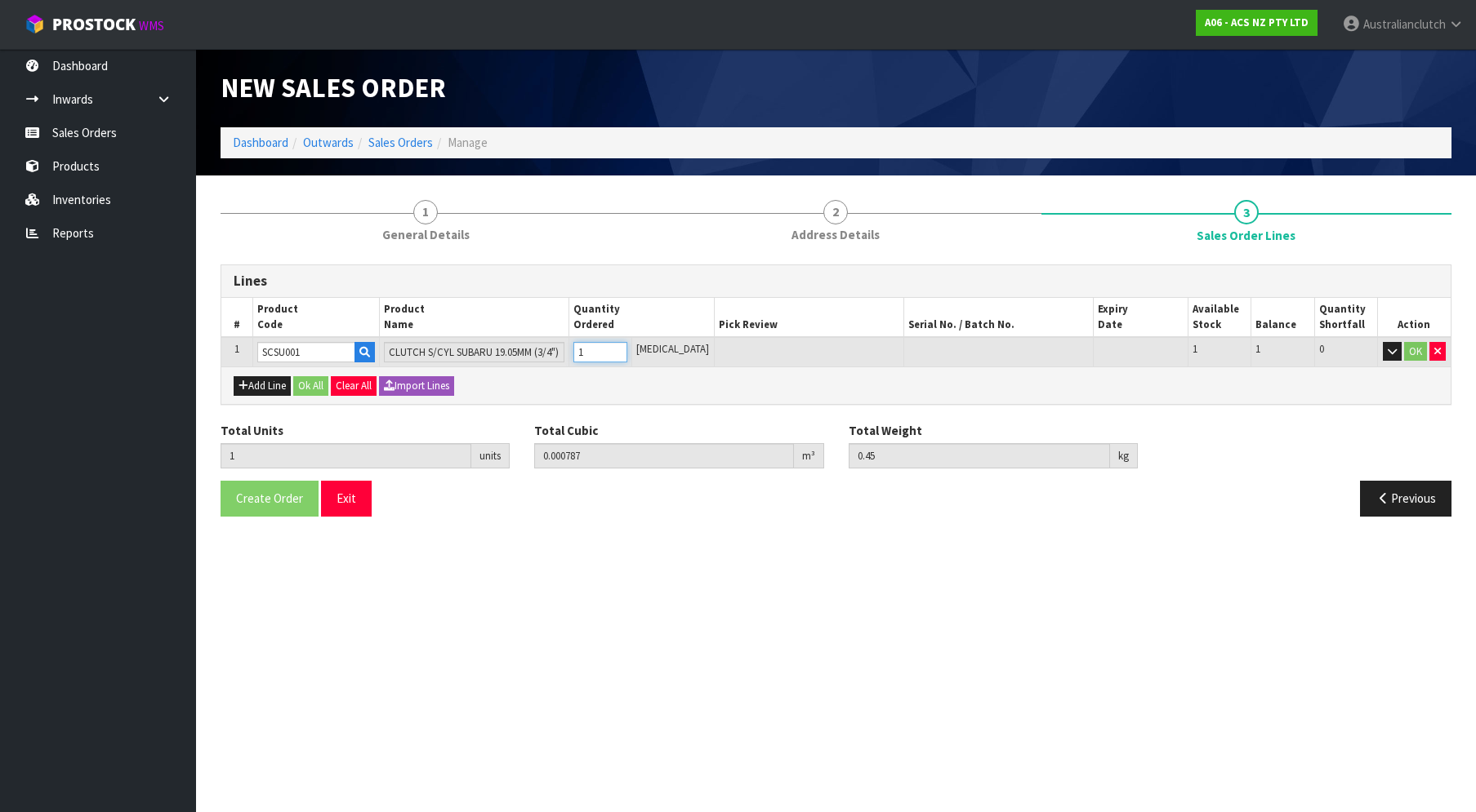
type input "1"
click at [627, 347] on input "1" at bounding box center [599, 352] width 54 height 20
click at [1403, 347] on button "OK" at bounding box center [1414, 352] width 23 height 20
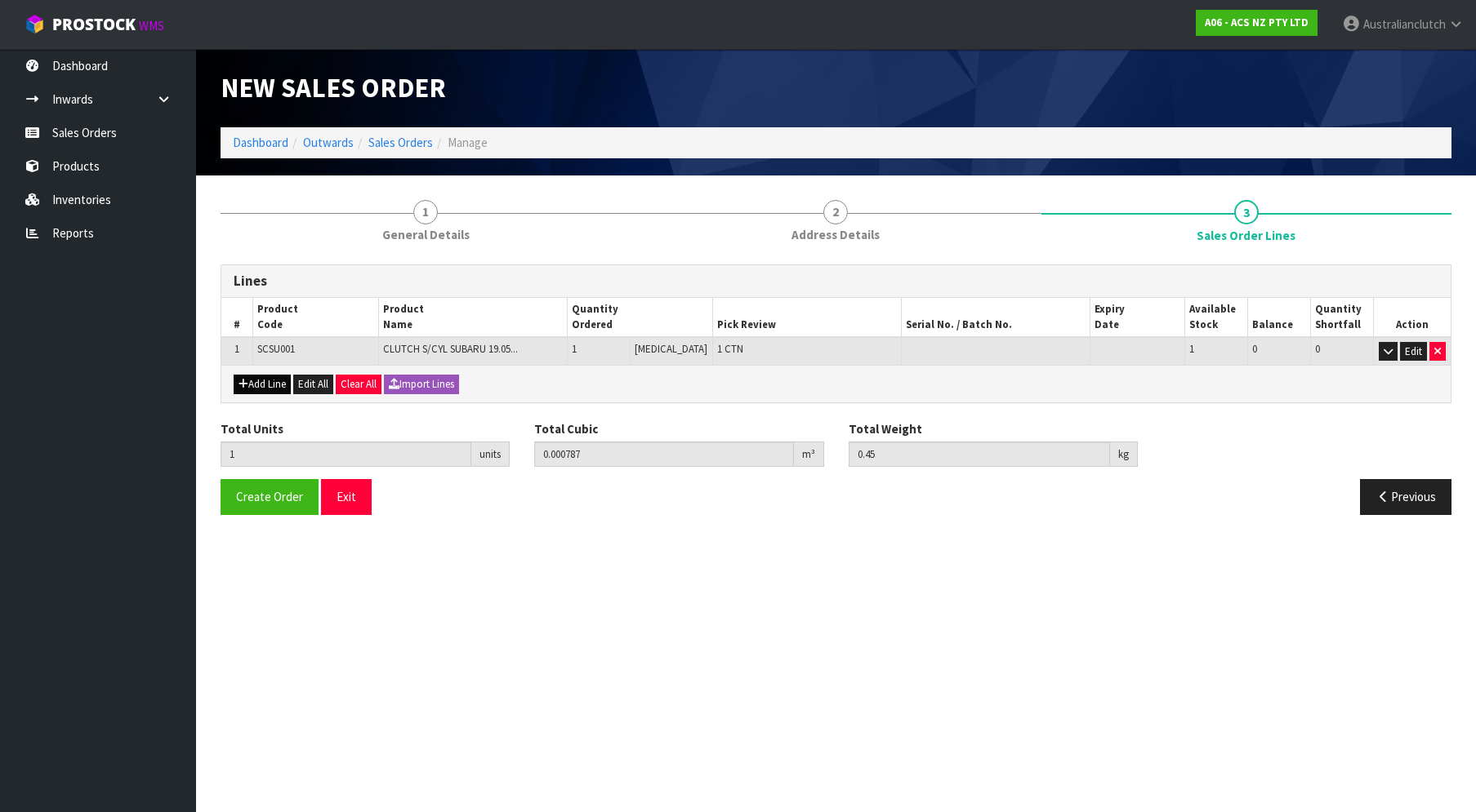
drag, startPoint x: 229, startPoint y: 392, endPoint x: 251, endPoint y: 386, distance: 22.8
click at [251, 386] on div "Add Line Edit All Clear All Import Lines" at bounding box center [836, 383] width 1229 height 36
click at [251, 386] on button "Add Line" at bounding box center [261, 385] width 57 height 20
type input "0"
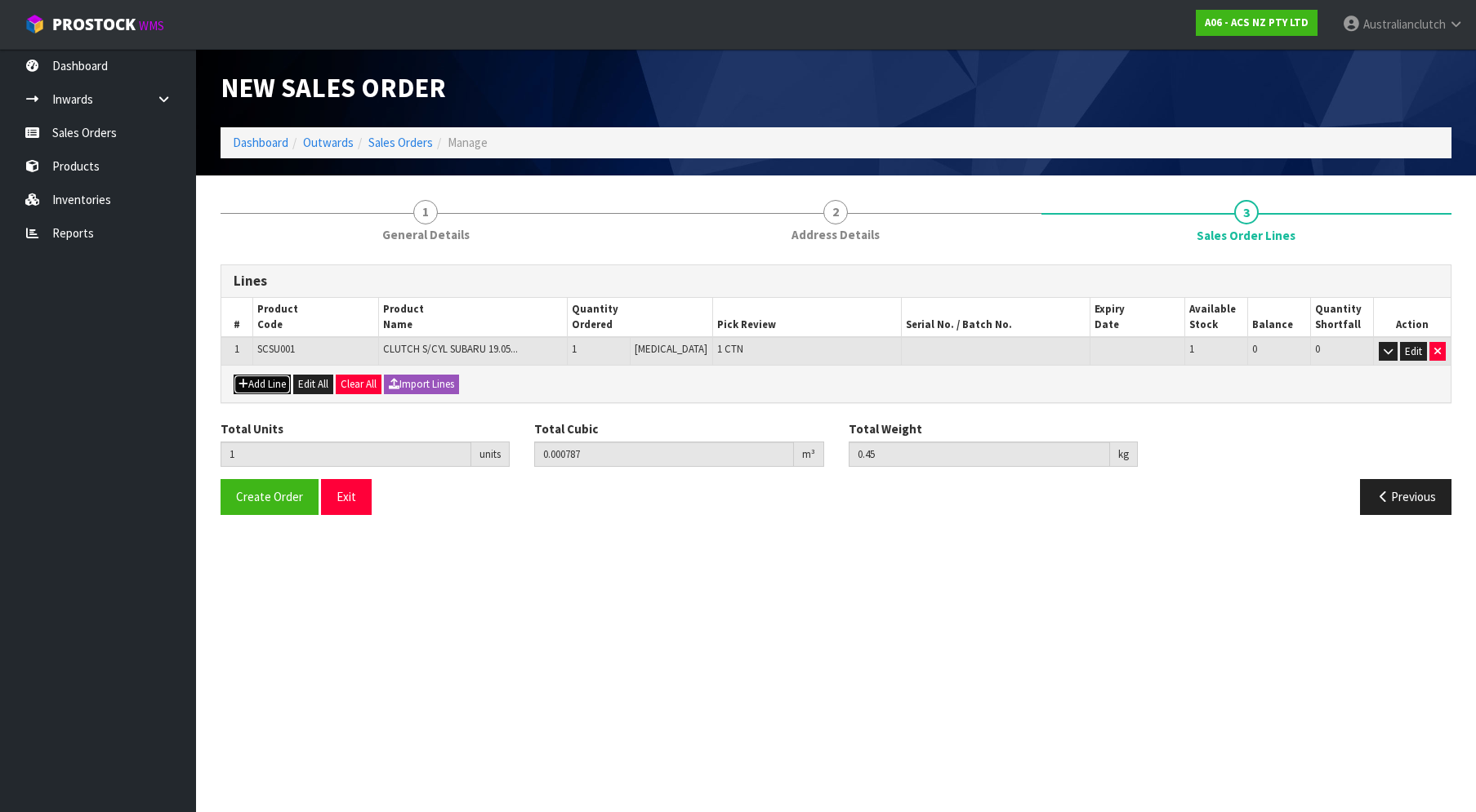
type input "0"
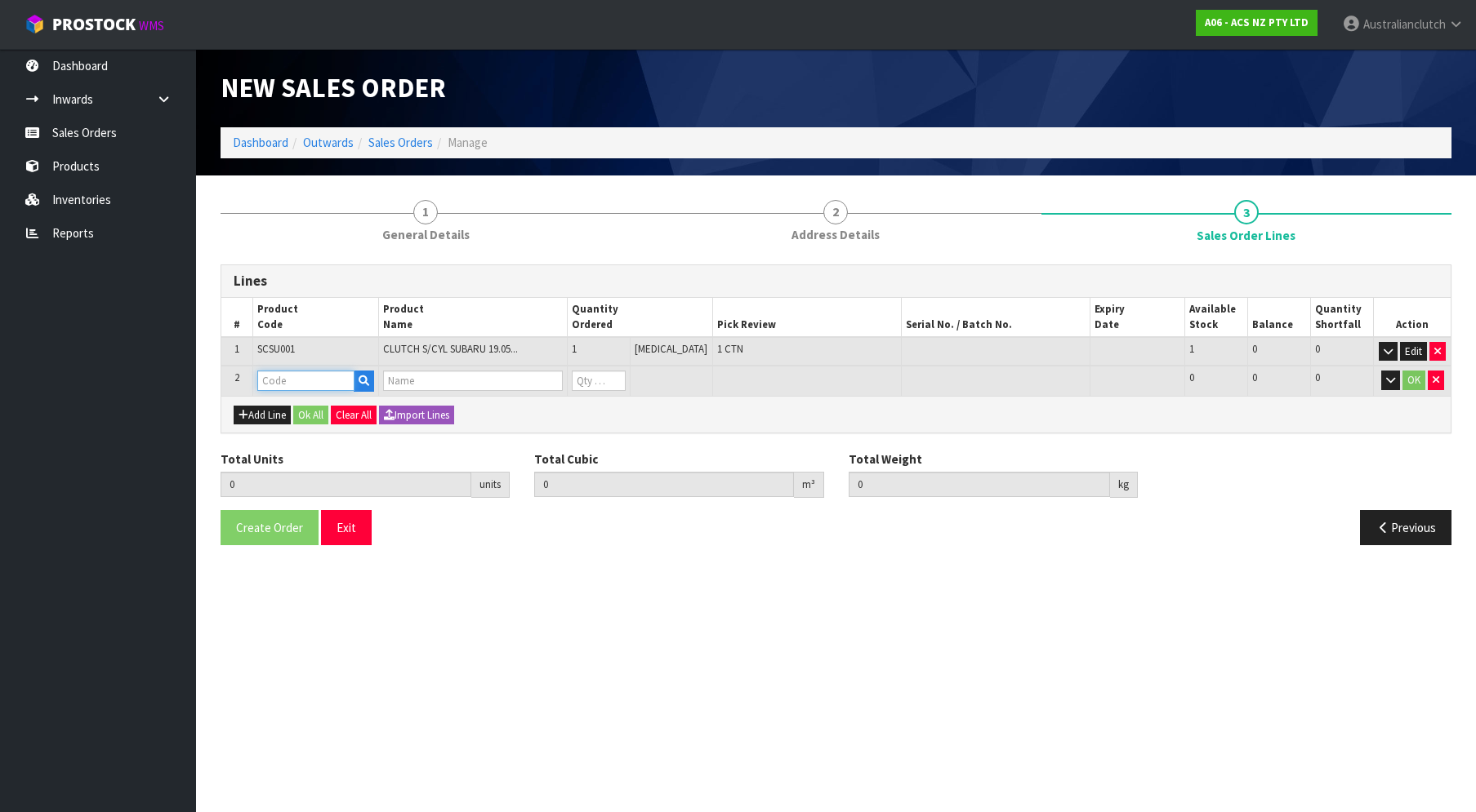
click at [350, 376] on input "text" at bounding box center [305, 380] width 97 height 20
paste input "MCSU008"
type input "MCSU008"
type input "1"
type input "0.000787"
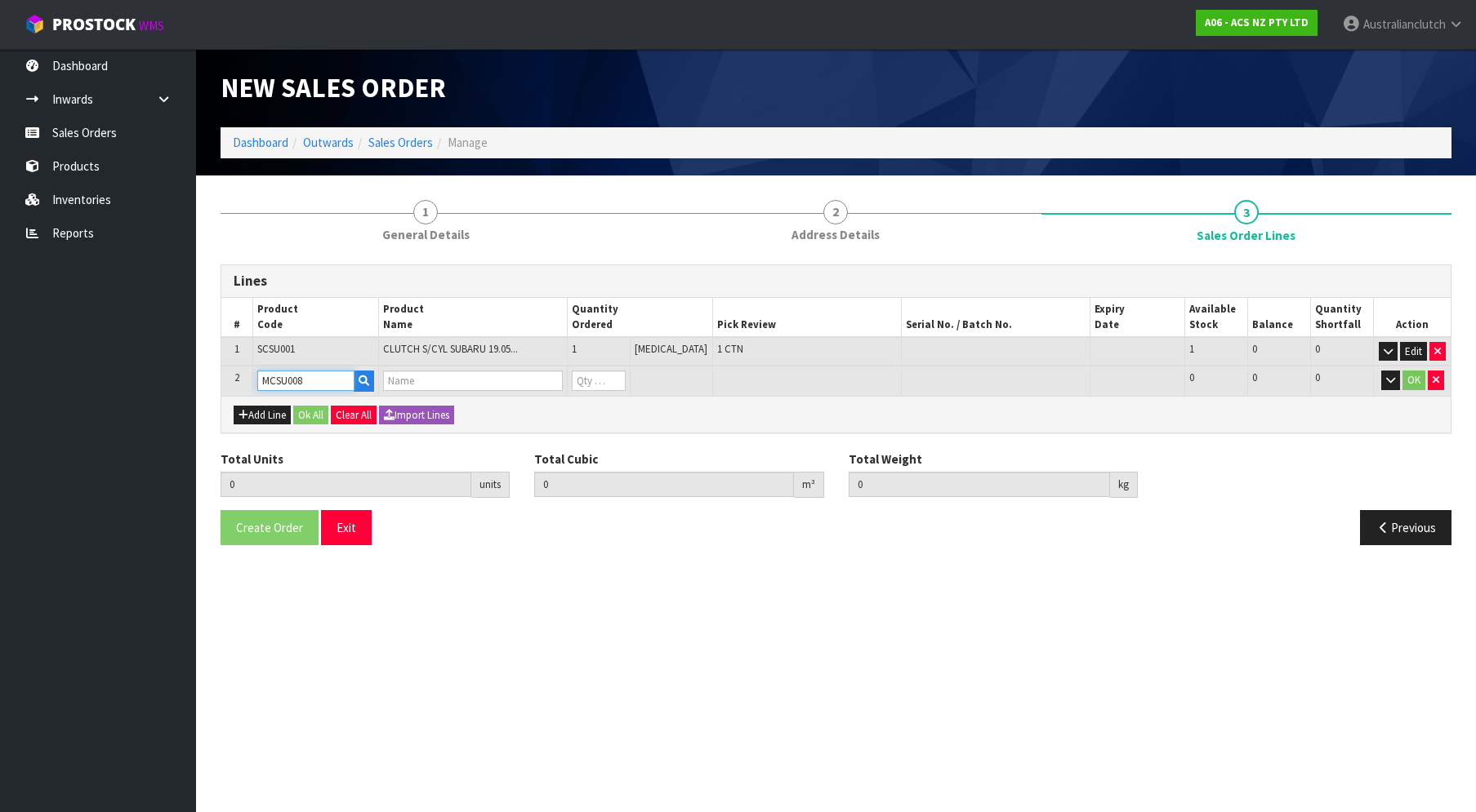
type input "0.45"
type input "CLUTCH M/CYL SUBARU 15.87MM (5/8")"
type input "0"
type input "MCSU008"
click at [625, 371] on input "0" at bounding box center [598, 380] width 54 height 20
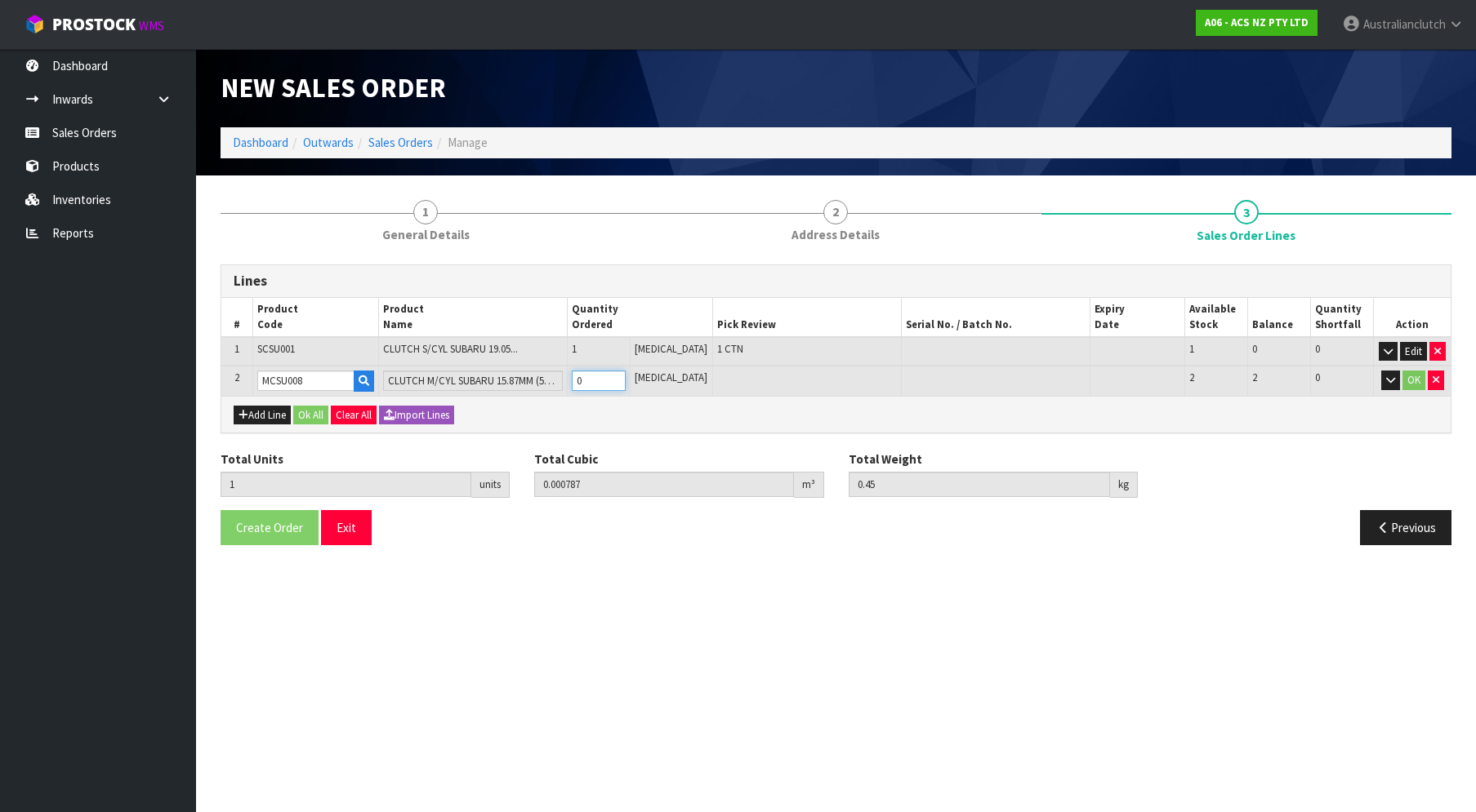
click at [625, 372] on input "0" at bounding box center [598, 380] width 54 height 20
type input "2"
type input "0.003768"
type input "0.9"
type input "1"
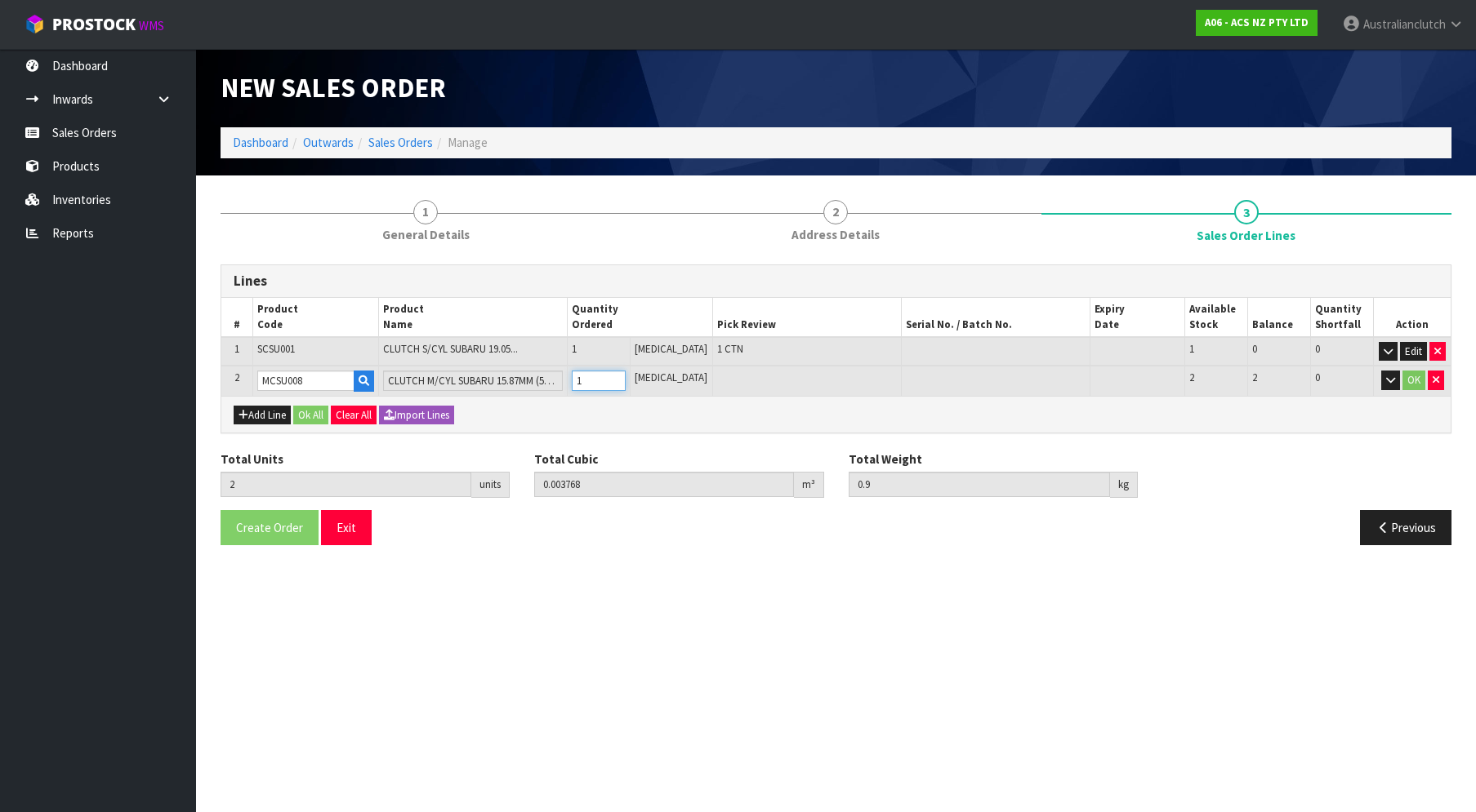
drag, startPoint x: 634, startPoint y: 375, endPoint x: 687, endPoint y: 386, distance: 54.1
click at [625, 375] on input "1" at bounding box center [598, 380] width 54 height 20
click at [1416, 378] on button "OK" at bounding box center [1413, 380] width 23 height 20
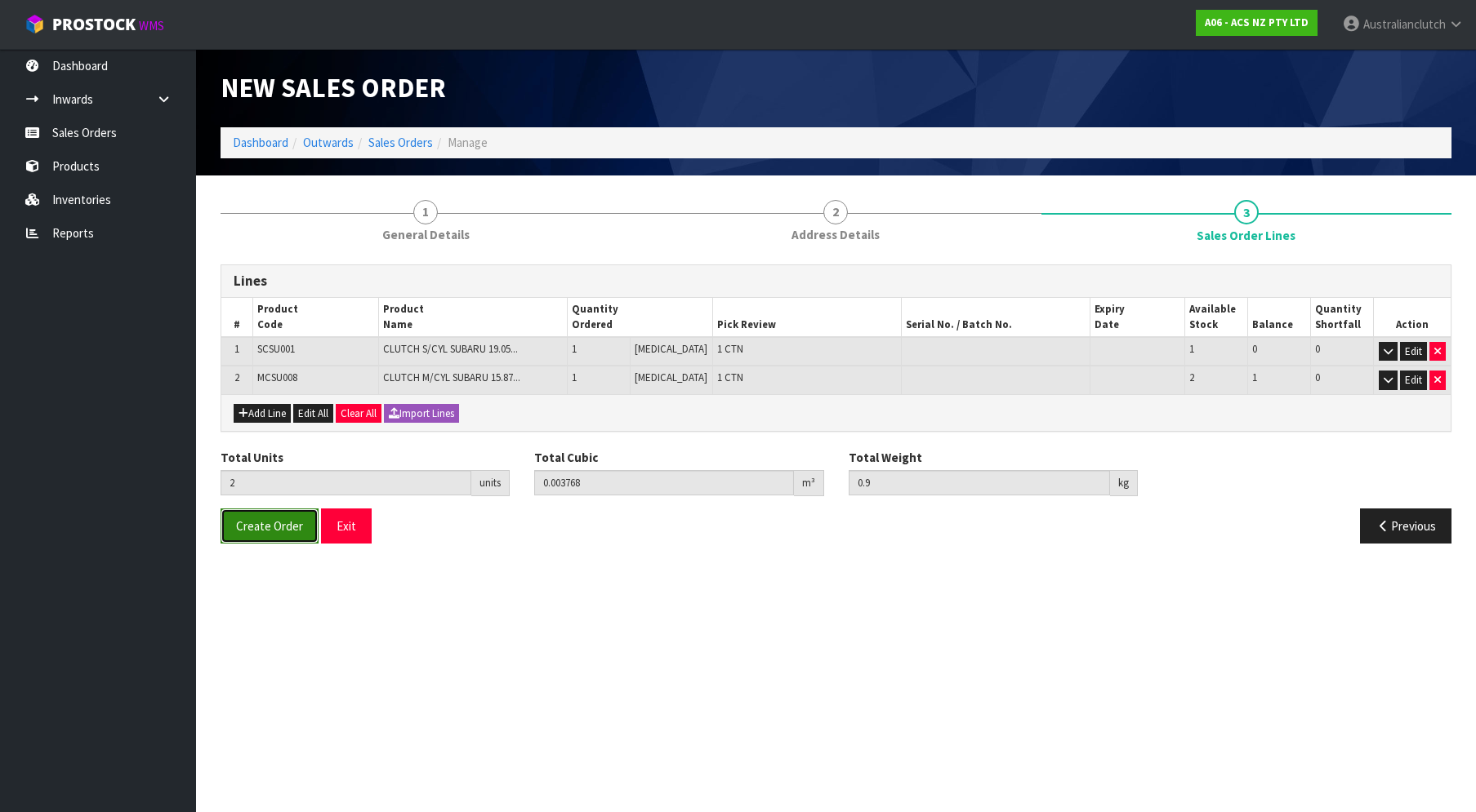
click at [248, 514] on button "Create Order" at bounding box center [270, 525] width 98 height 35
